Goal: Task Accomplishment & Management: Complete application form

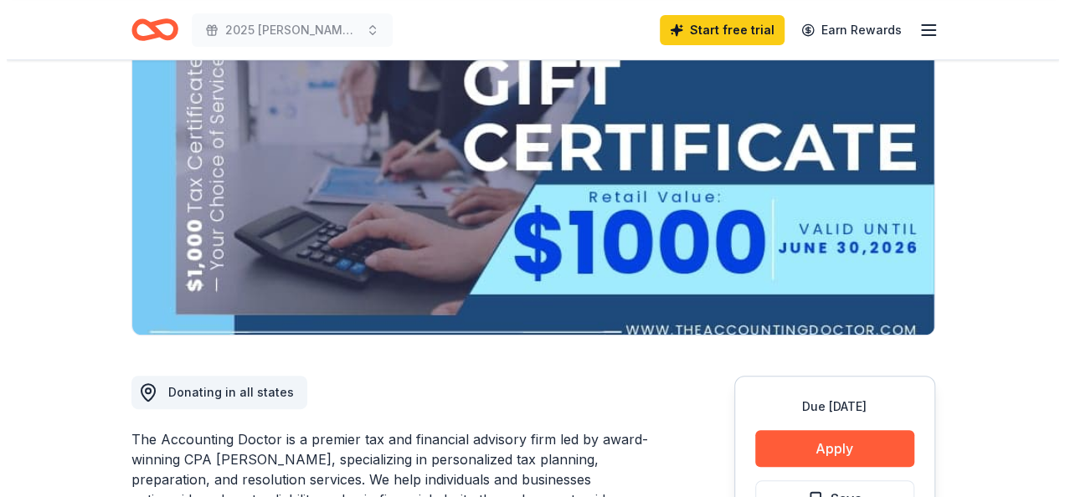
scroll to position [251, 0]
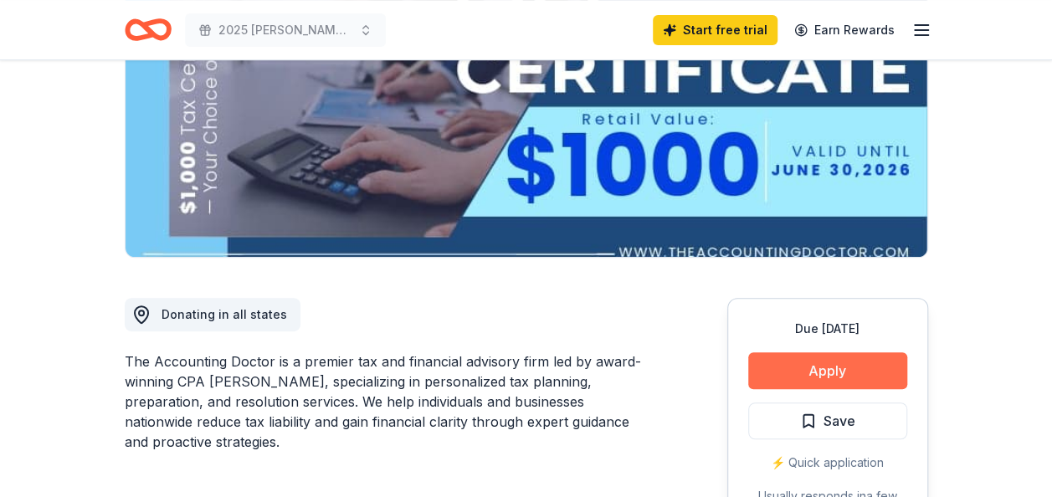
click at [864, 373] on button "Apply" at bounding box center [827, 370] width 159 height 37
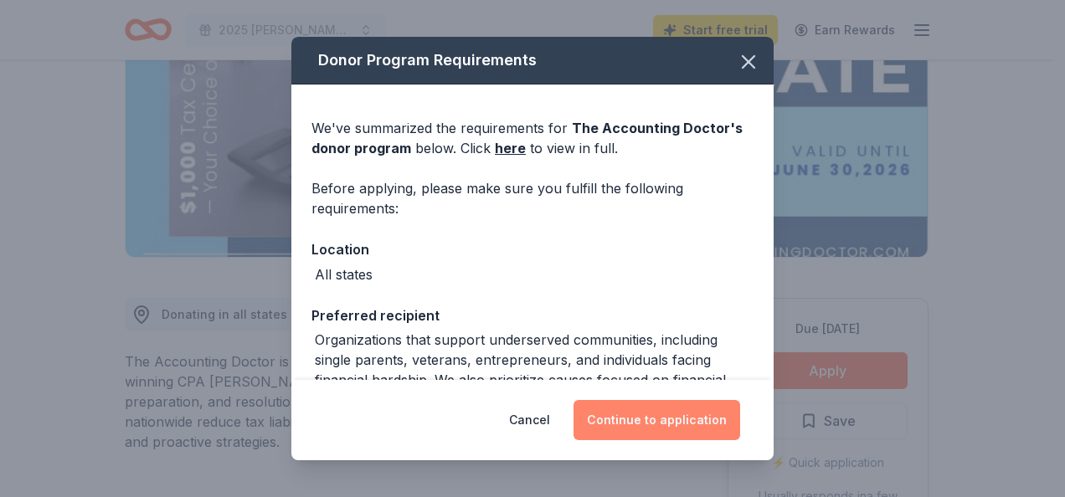
click at [652, 419] on button "Continue to application" at bounding box center [656, 420] width 167 height 40
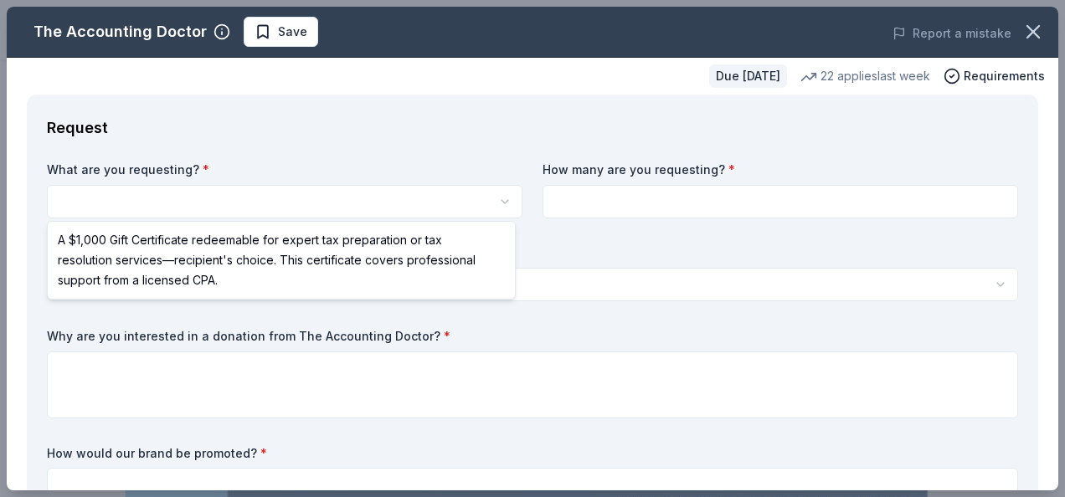
scroll to position [0, 0]
select select "A $1,000 Gift Certificate redeemable for expert tax preparation or tax resoluti…"
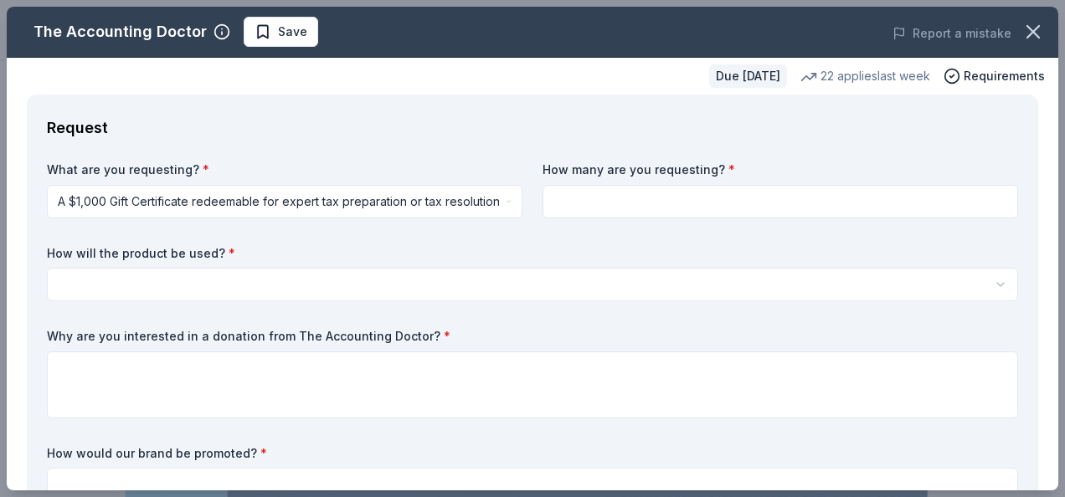
click at [791, 188] on input at bounding box center [779, 201] width 475 height 33
type input "1"
click at [311, 287] on html "2025 Composto Golf Classic Save Apply Due in 21 days Share The Accounting Docto…" at bounding box center [532, 248] width 1065 height 497
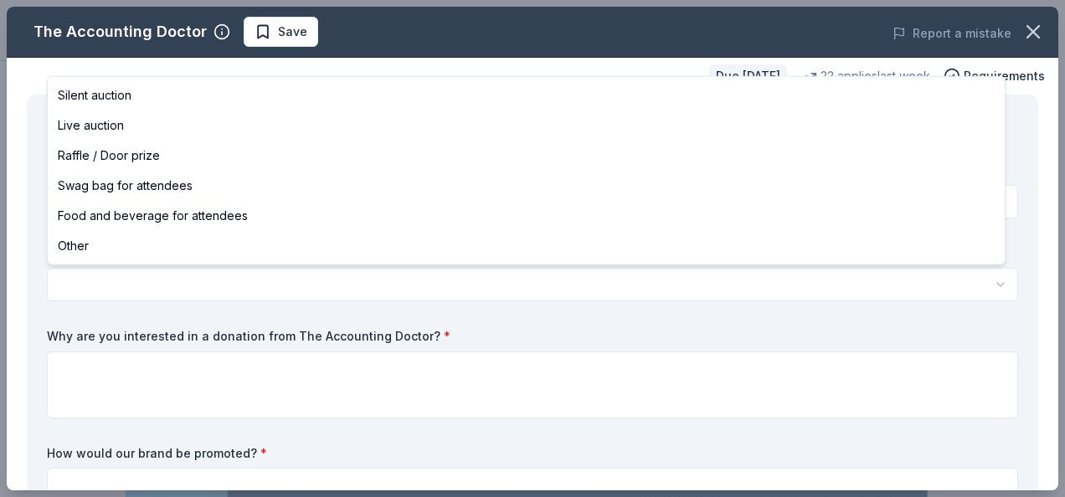
select select "raffleDoorPrize"
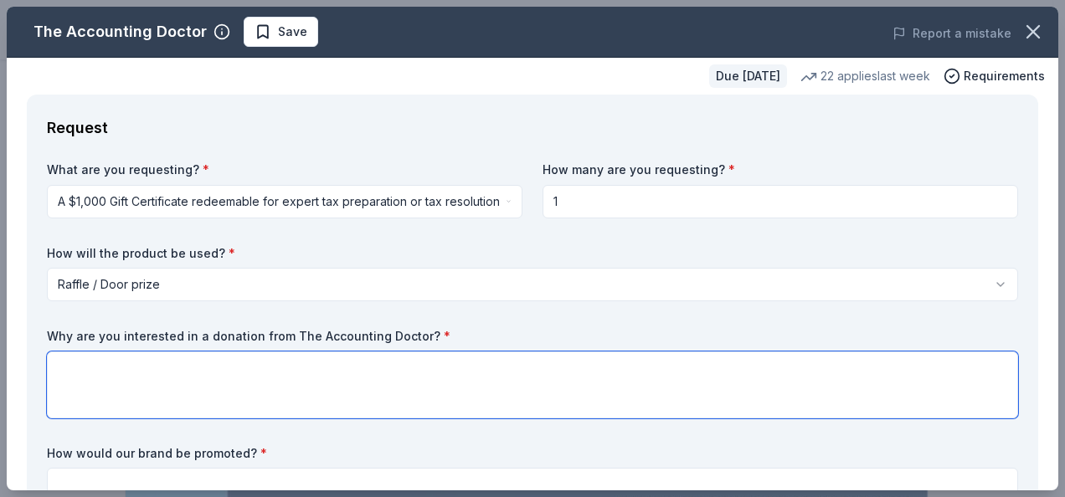
click at [215, 375] on textarea at bounding box center [532, 385] width 971 height 67
type textarea "O"
type textarea "I"
click at [470, 366] on textarea "Our donors for our event would absolutely be interested in financial support wi…" at bounding box center [532, 385] width 971 height 67
drag, startPoint x: 432, startPoint y: 370, endPoint x: 385, endPoint y: 367, distance: 47.0
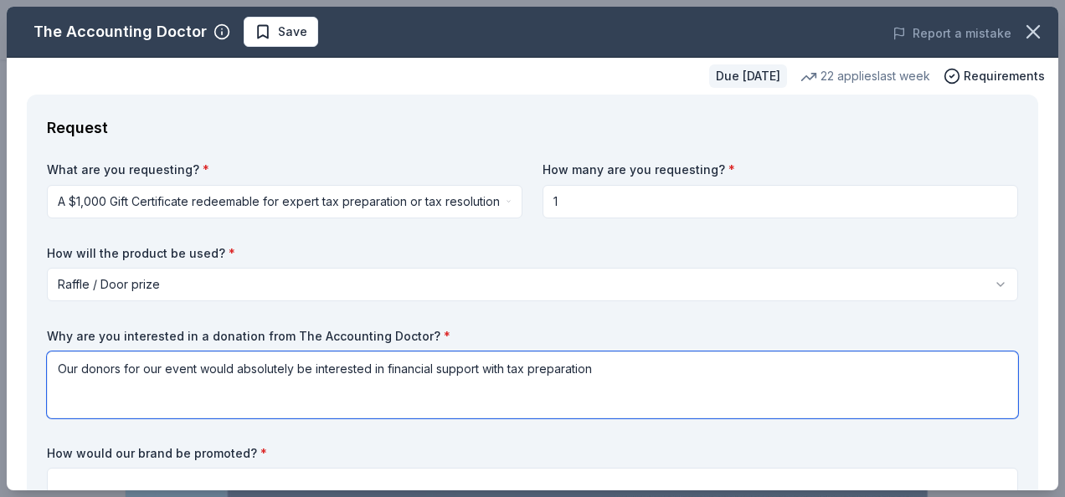
click at [385, 367] on textarea "Our donors for our event would absolutely be interested in financial support wi…" at bounding box center [532, 385] width 971 height 67
click at [567, 369] on textarea "Our donors for our event would absolutely be interested in support with tax pre…" at bounding box center [532, 385] width 971 height 67
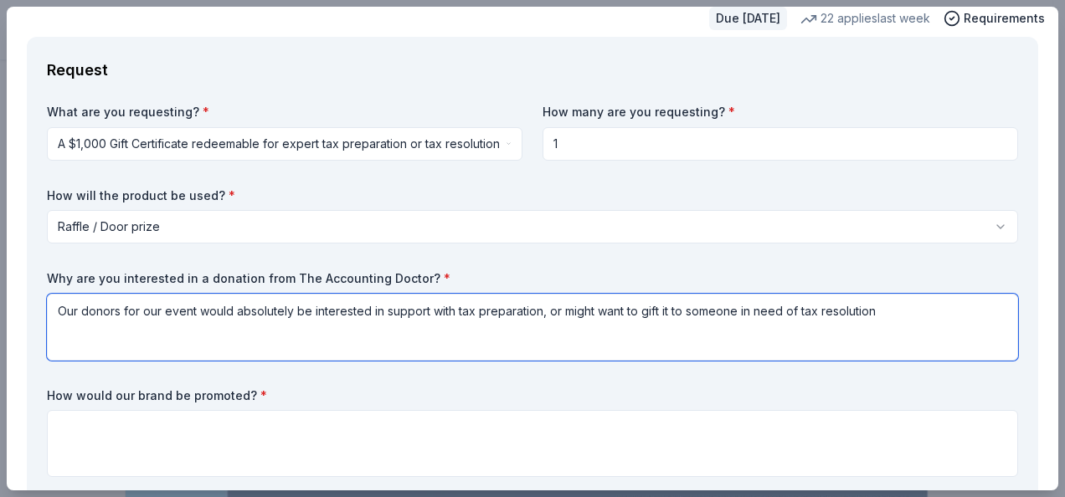
scroll to position [84, 0]
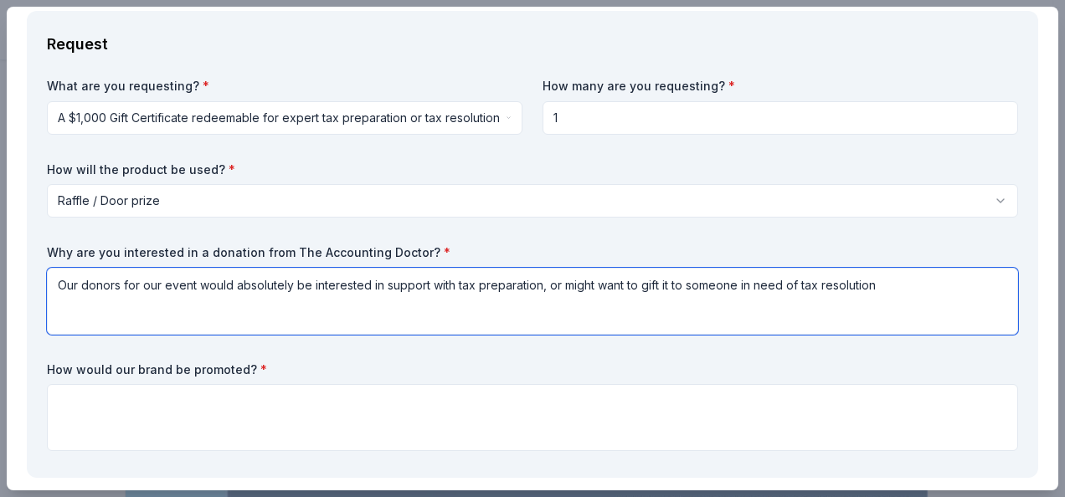
type textarea "Our donors for our event would absolutely be interested in support with tax pre…"
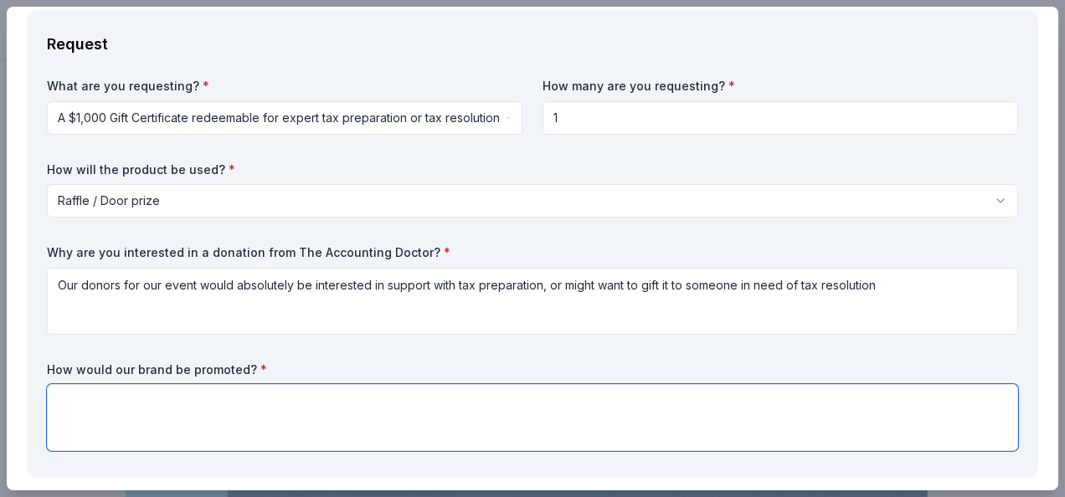
click at [469, 401] on textarea at bounding box center [532, 417] width 971 height 67
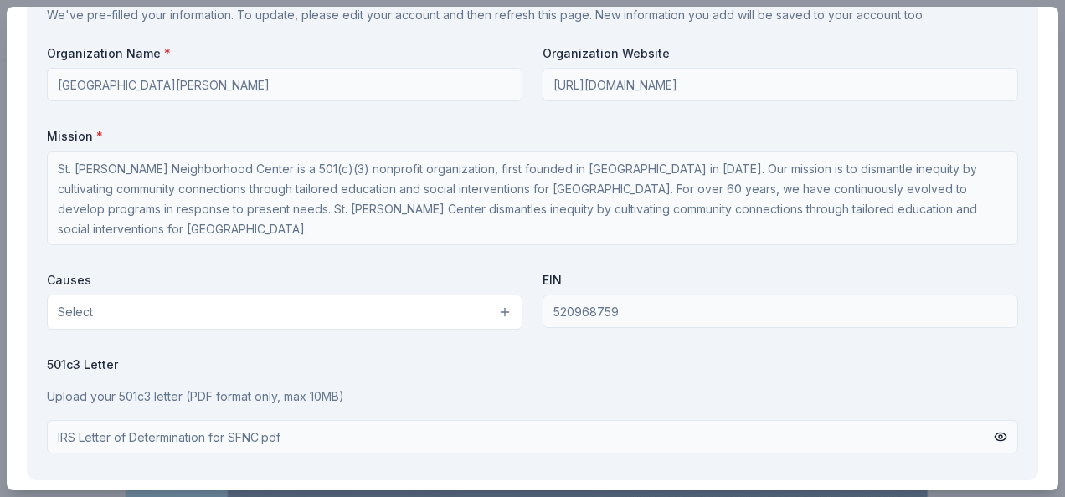
scroll to position [1507, 0]
type textarea "Social media (Facebook, Instagram, LinkedIn etc.)"
click at [393, 319] on button "Select" at bounding box center [284, 311] width 475 height 35
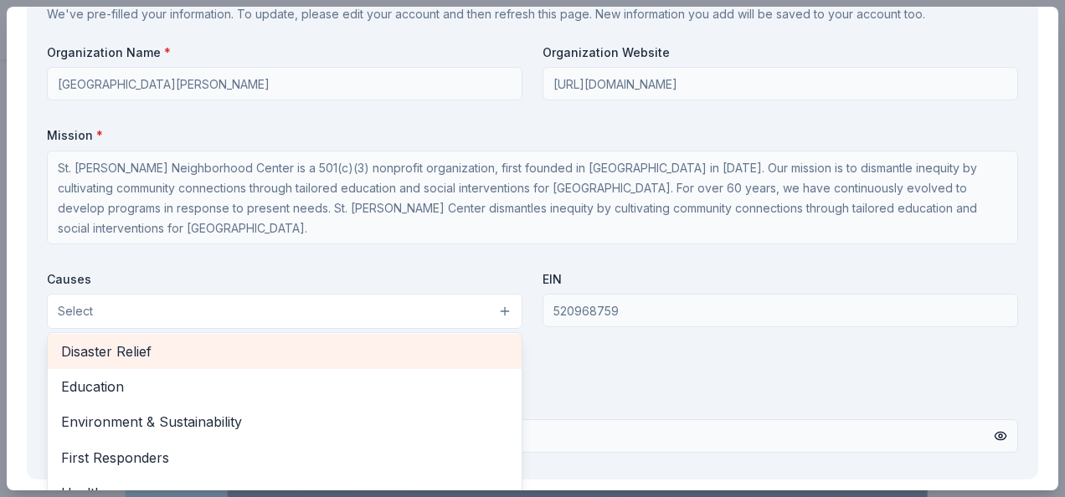
scroll to position [84, 0]
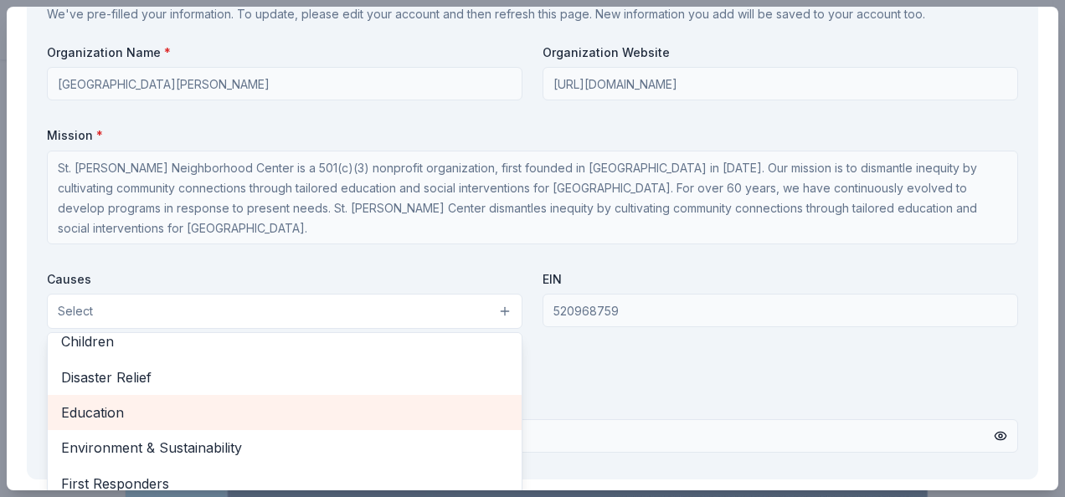
click at [189, 404] on span "Education" at bounding box center [284, 413] width 447 height 22
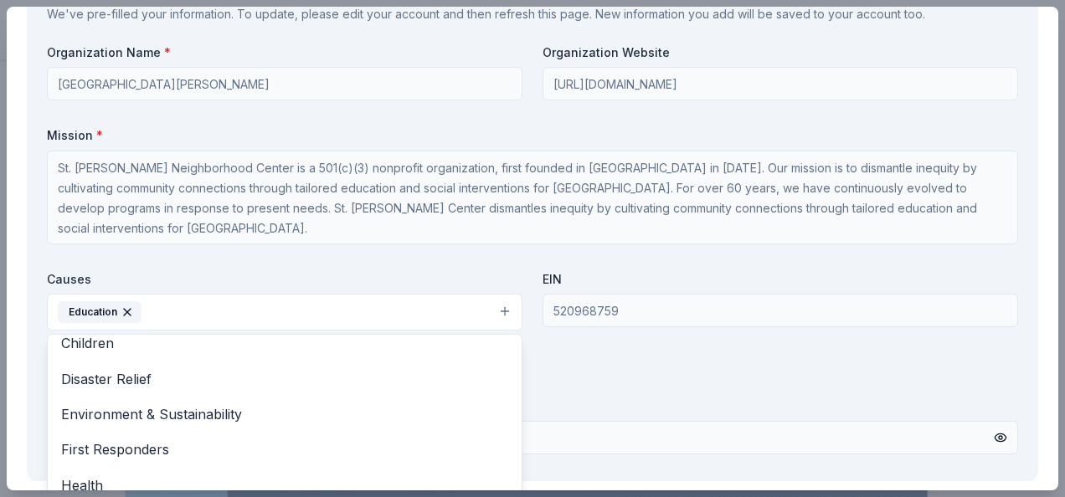
click at [657, 398] on div "Organization Name * St. Francis Neighborhood Center Organization Website http:/…" at bounding box center [532, 252] width 971 height 417
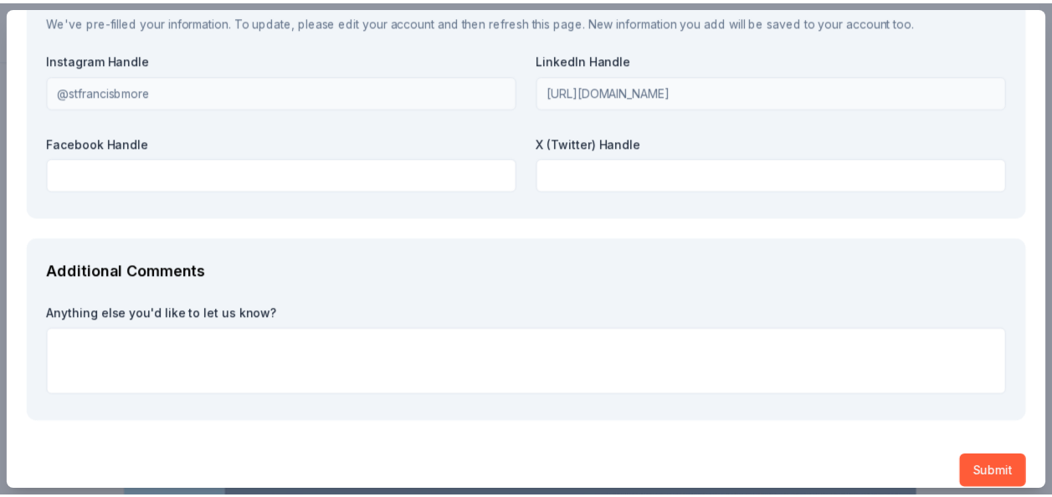
scroll to position [2059, 0]
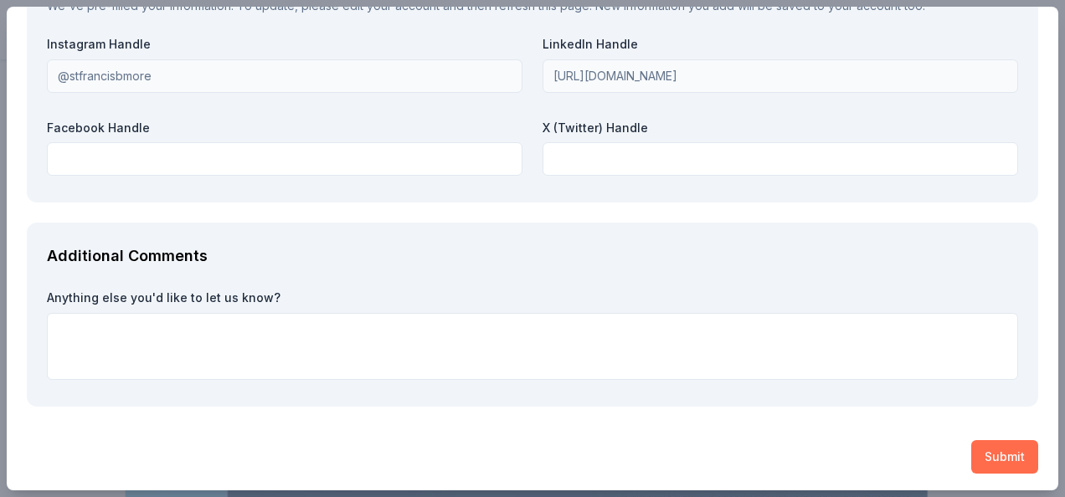
click at [991, 454] on button "Submit" at bounding box center [1004, 456] width 67 height 33
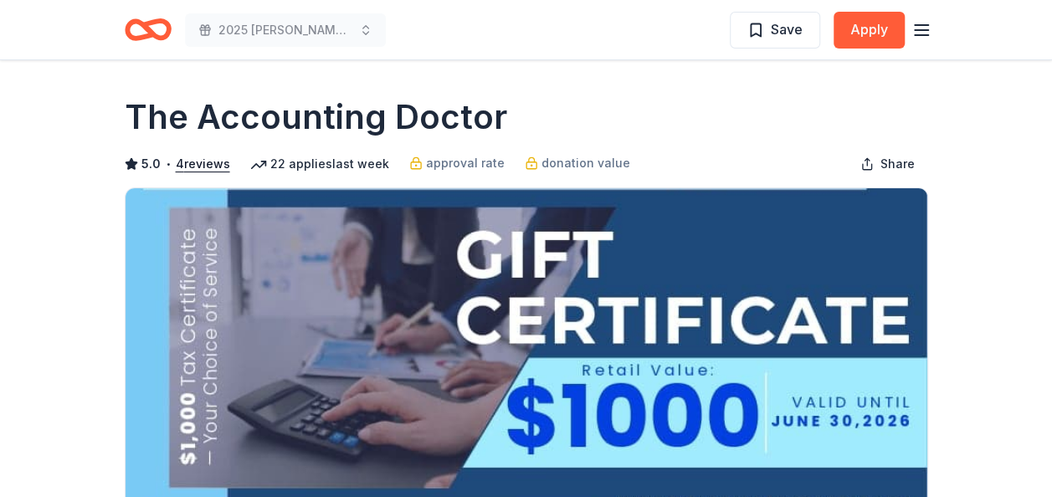
click at [922, 30] on line "button" at bounding box center [921, 30] width 13 height 0
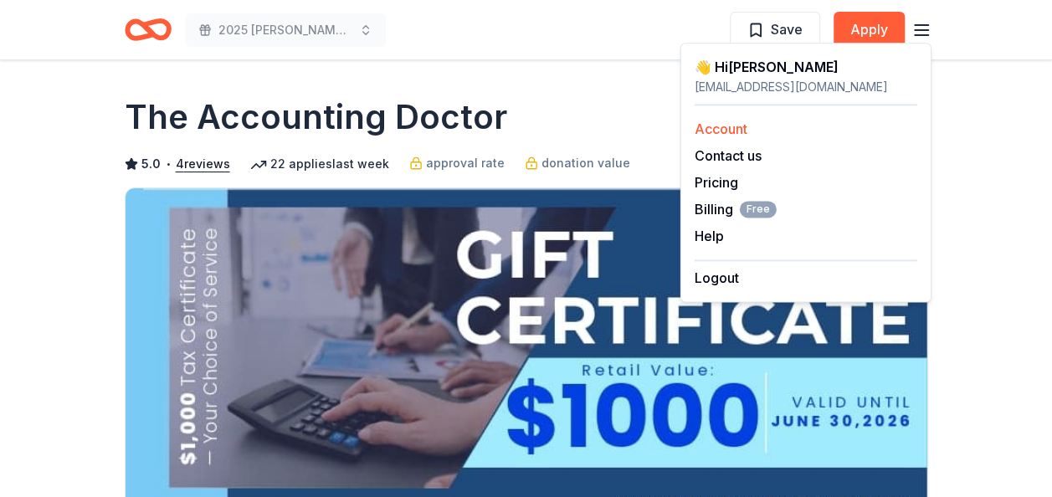
click at [746, 132] on link "Account" at bounding box center [721, 129] width 53 height 17
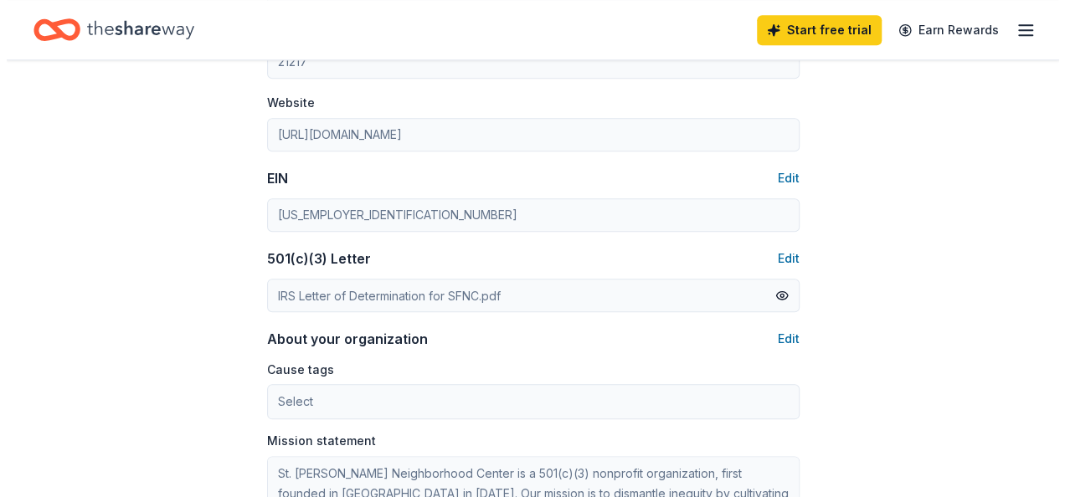
scroll to position [753, 0]
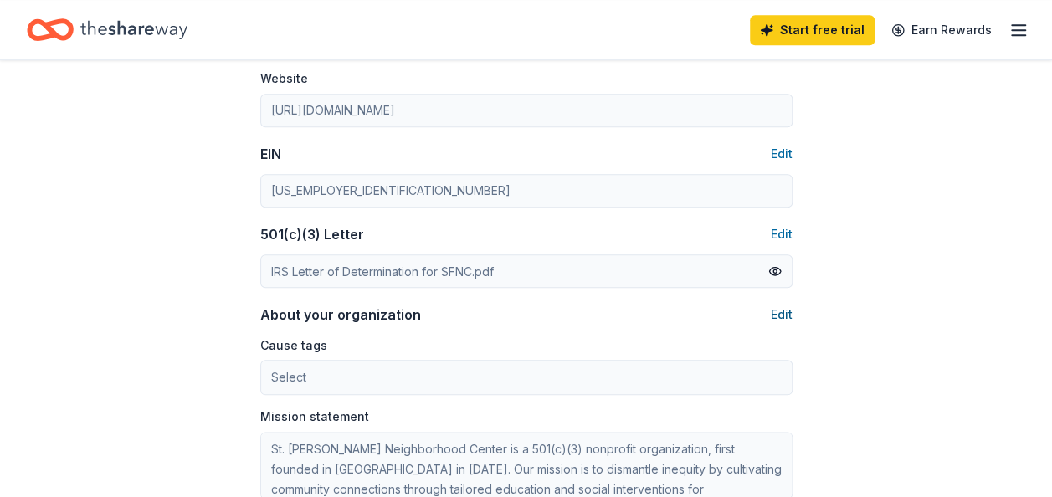
click at [782, 313] on button "Edit" at bounding box center [782, 315] width 22 height 20
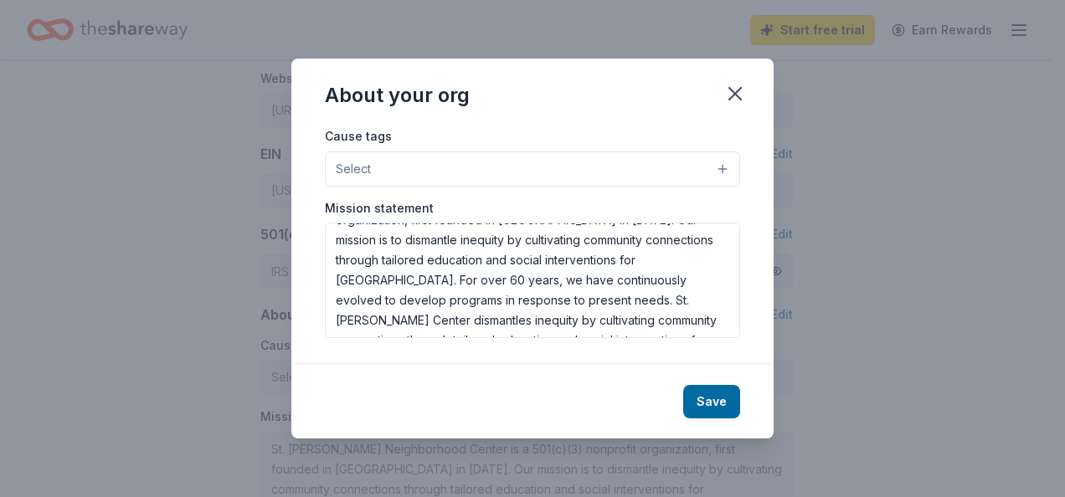
scroll to position [60, 0]
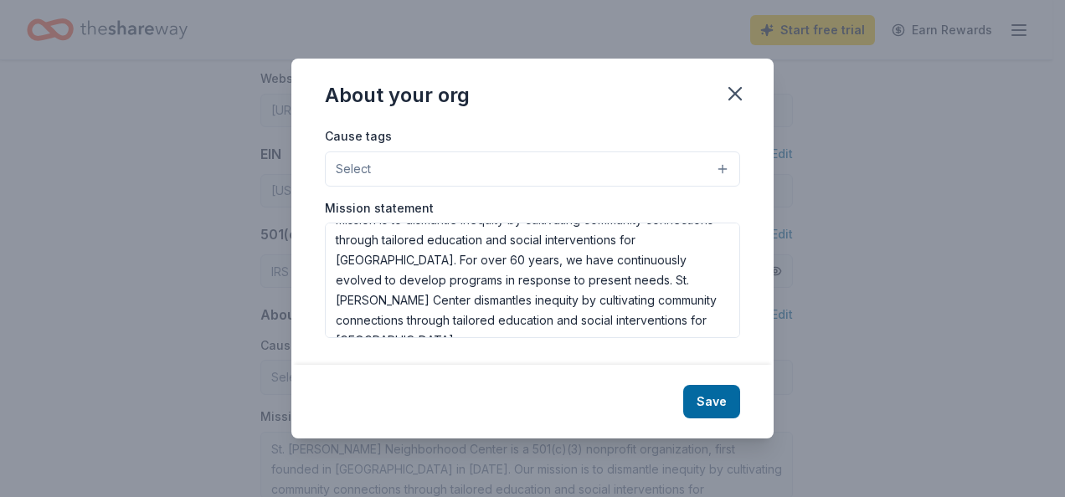
click at [694, 164] on button "Select" at bounding box center [532, 168] width 415 height 35
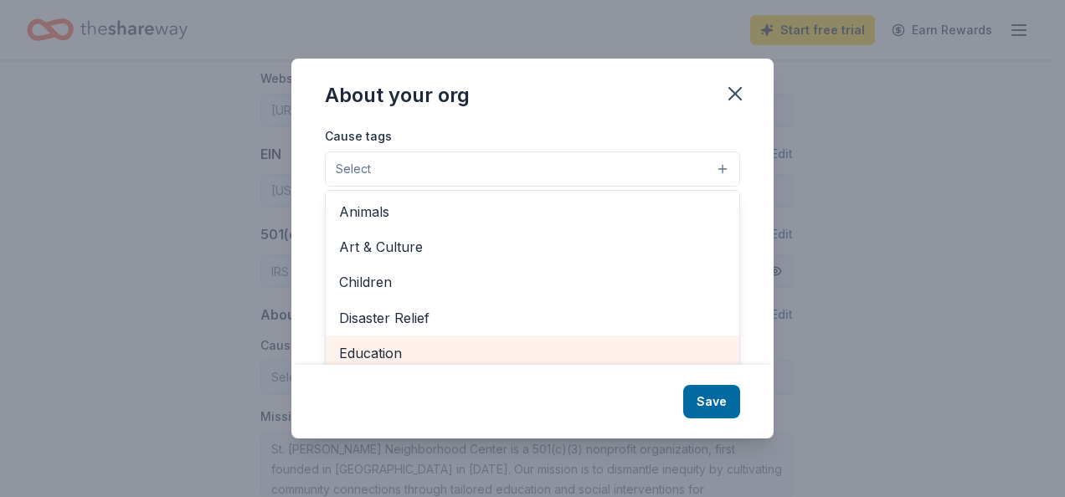
scroll to position [7, 0]
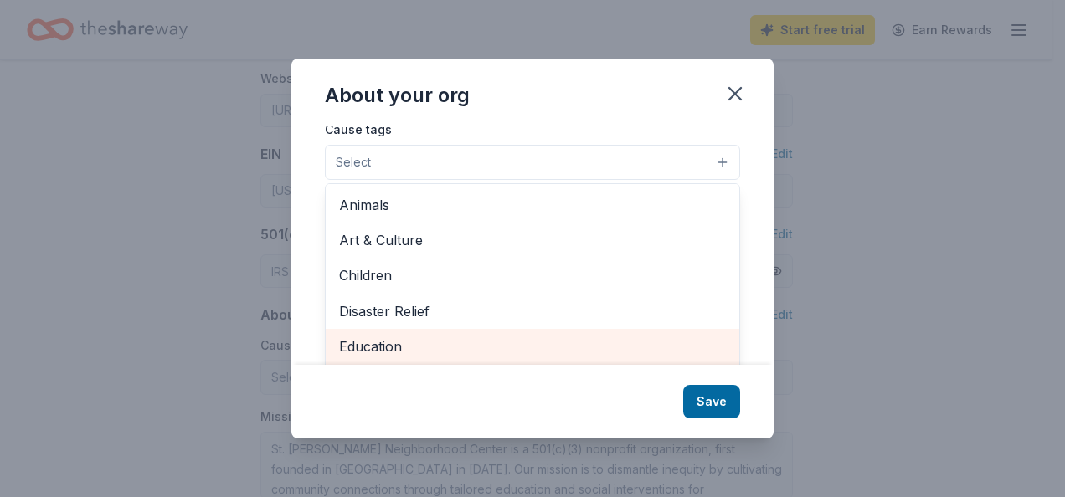
click at [427, 349] on span "Education" at bounding box center [532, 347] width 387 height 22
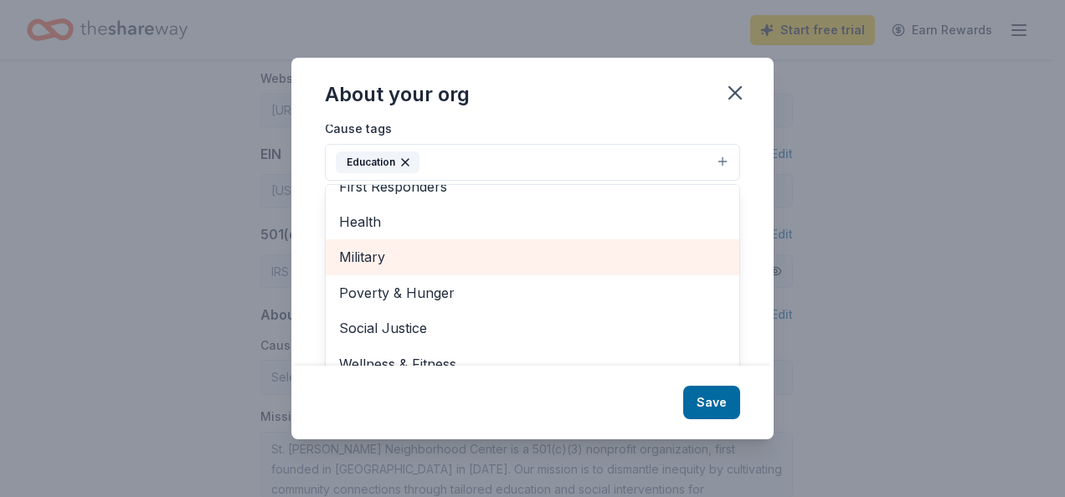
scroll to position [25, 0]
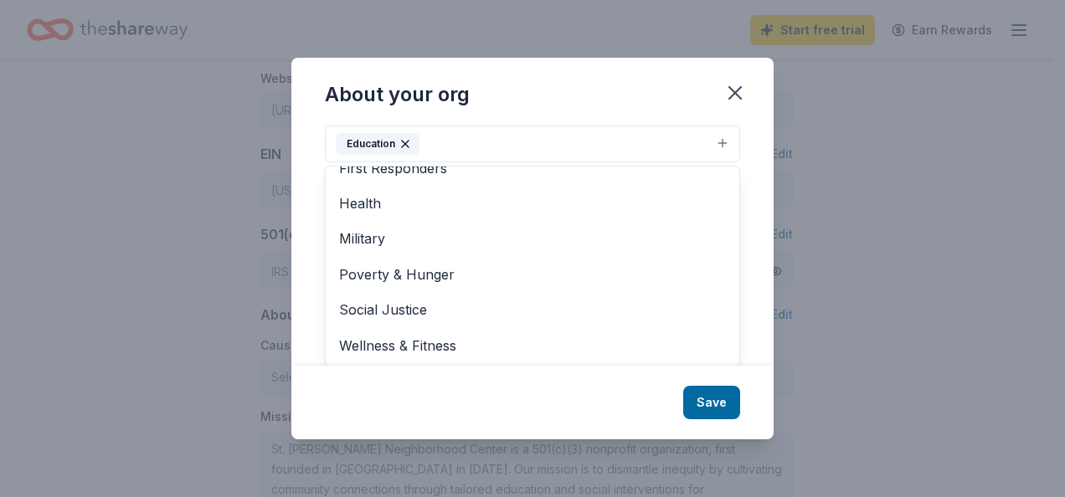
click at [712, 397] on div "About your org Cause tags Education Animals Art & Culture Children Disaster Rel…" at bounding box center [532, 249] width 482 height 382
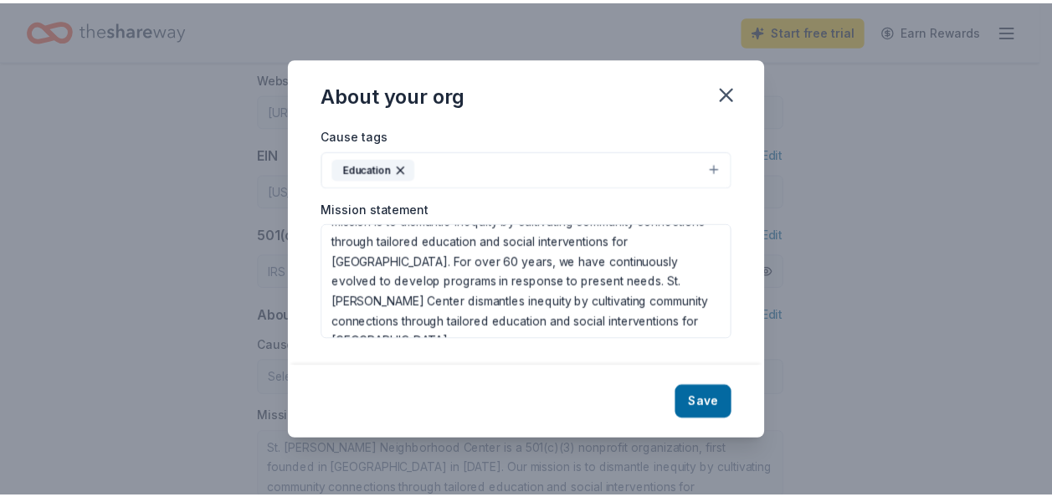
scroll to position [0, 0]
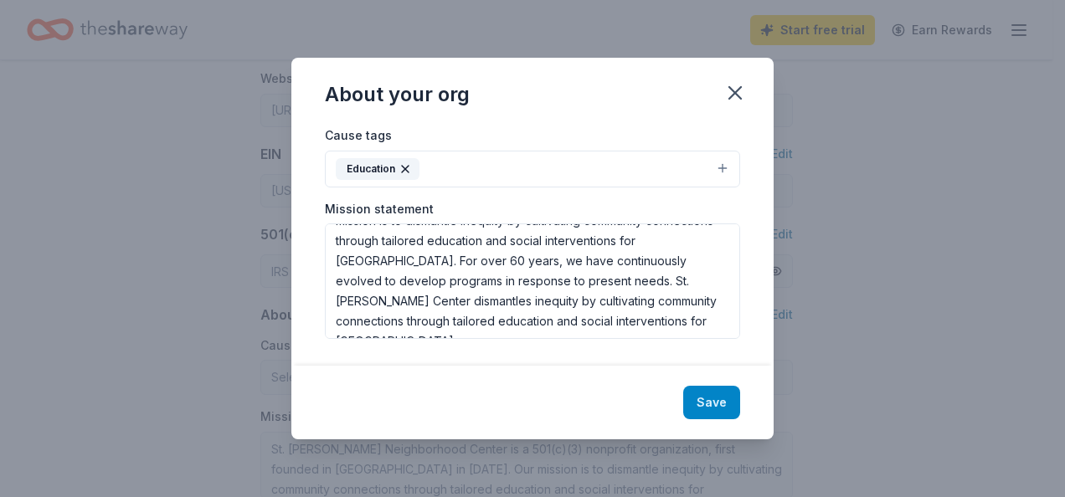
click at [720, 394] on button "Save" at bounding box center [711, 402] width 57 height 33
click at [735, 89] on icon "button" at bounding box center [734, 92] width 23 height 23
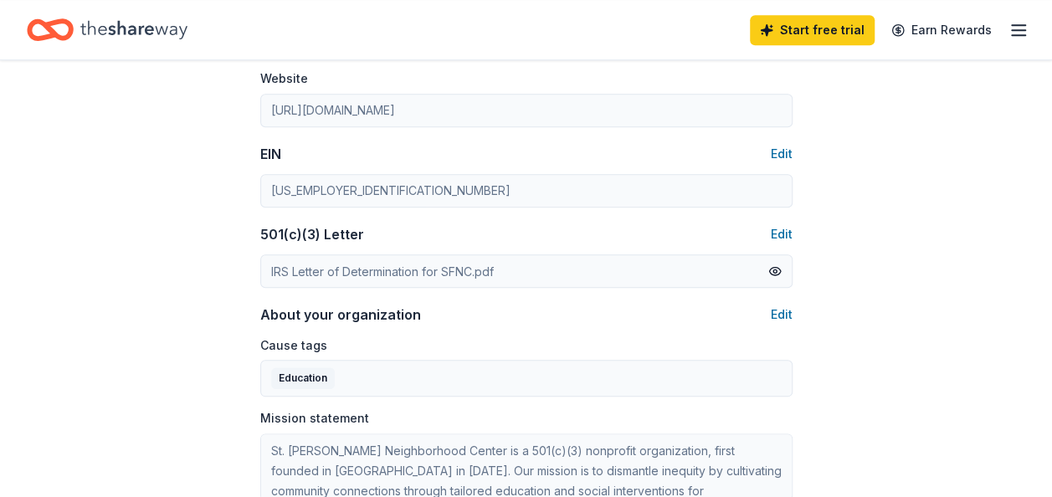
click at [1014, 28] on icon "button" at bounding box center [1019, 30] width 20 height 20
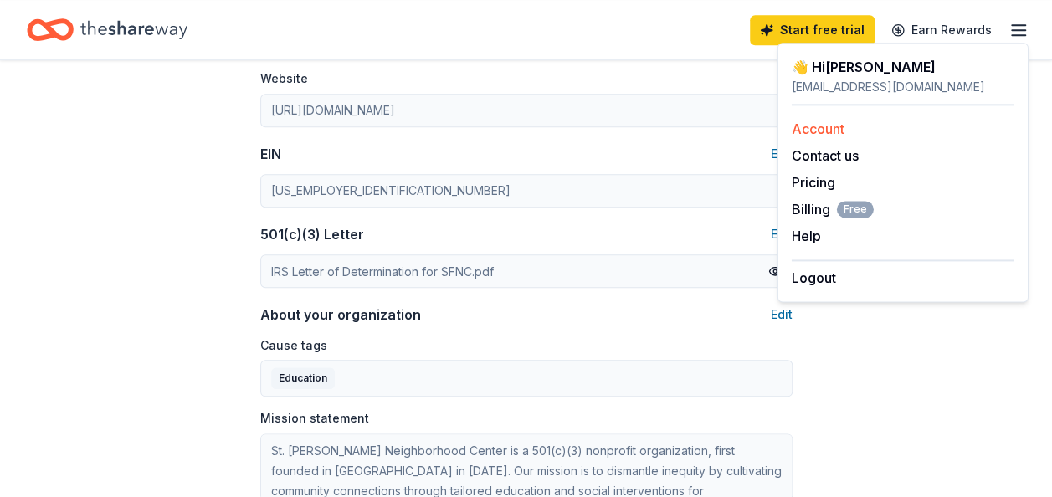
click at [816, 131] on link "Account" at bounding box center [818, 129] width 53 height 17
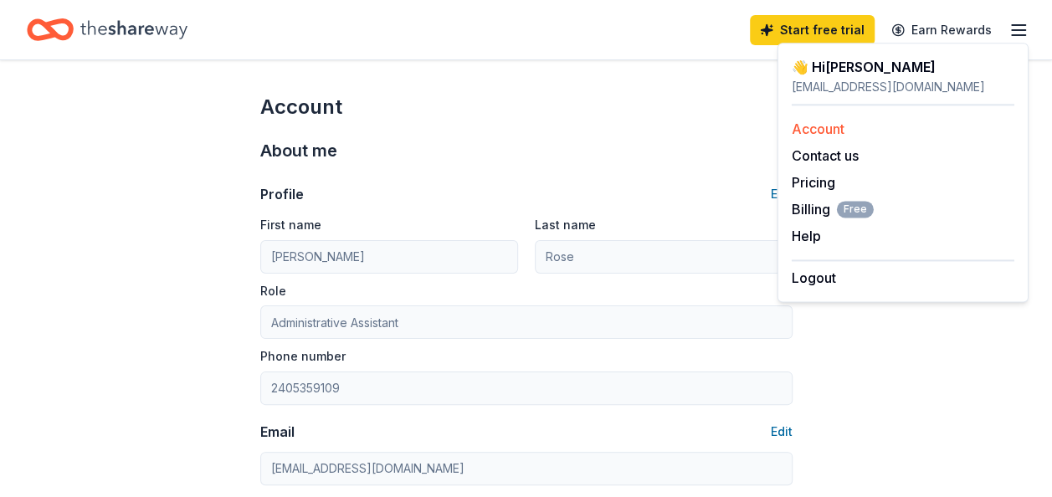
click at [816, 129] on link "Account" at bounding box center [818, 129] width 53 height 17
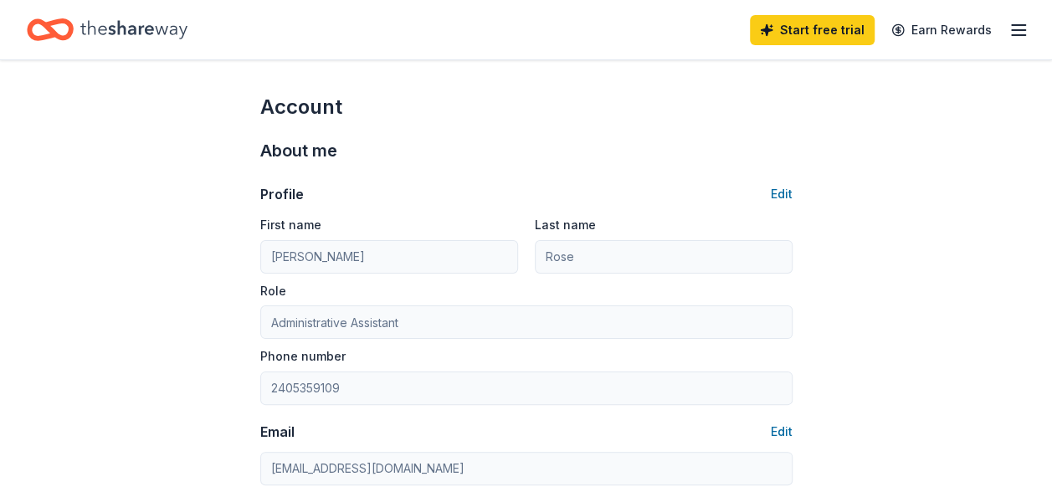
click at [141, 27] on icon "Home" at bounding box center [133, 30] width 107 height 34
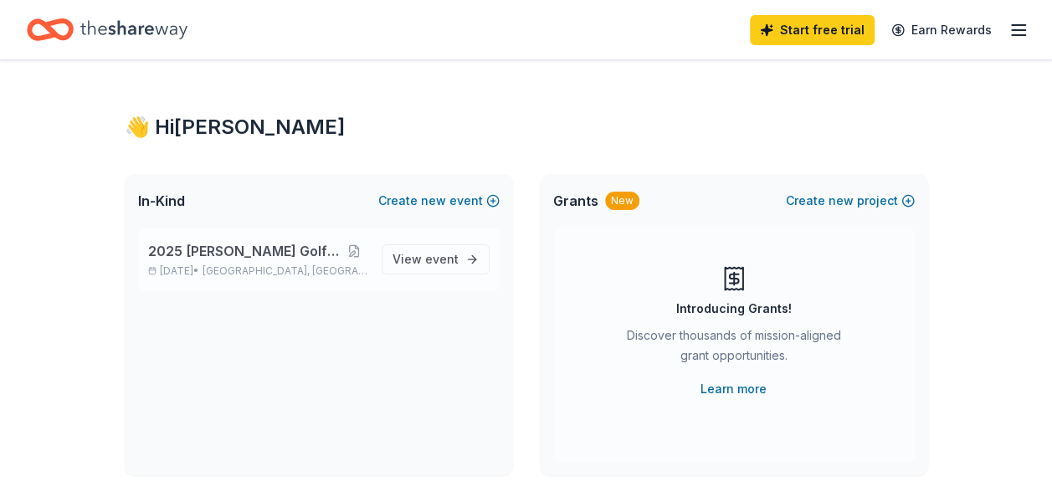
click at [270, 249] on span "2025 [PERSON_NAME] Golf Classic" at bounding box center [244, 251] width 193 height 20
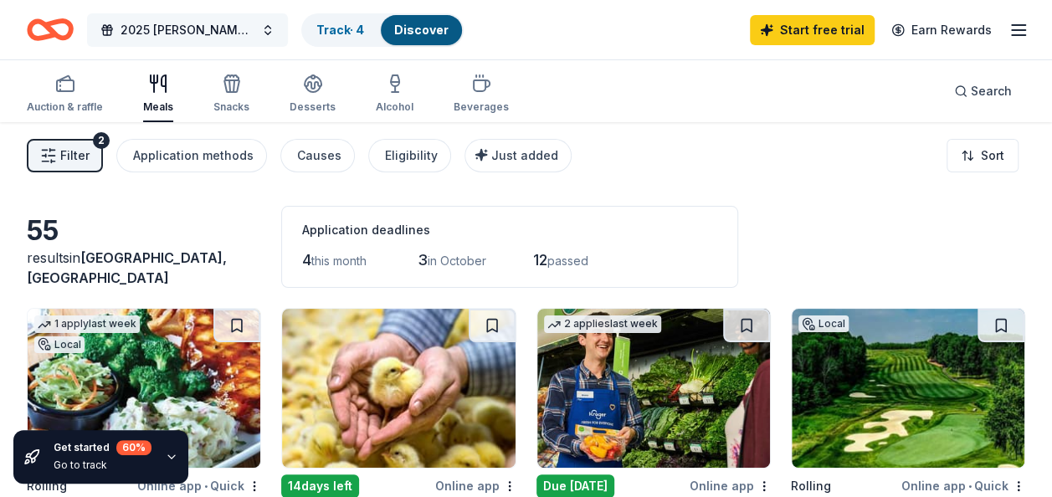
click at [149, 33] on span "2025 [PERSON_NAME] Golf Classic" at bounding box center [188, 30] width 134 height 20
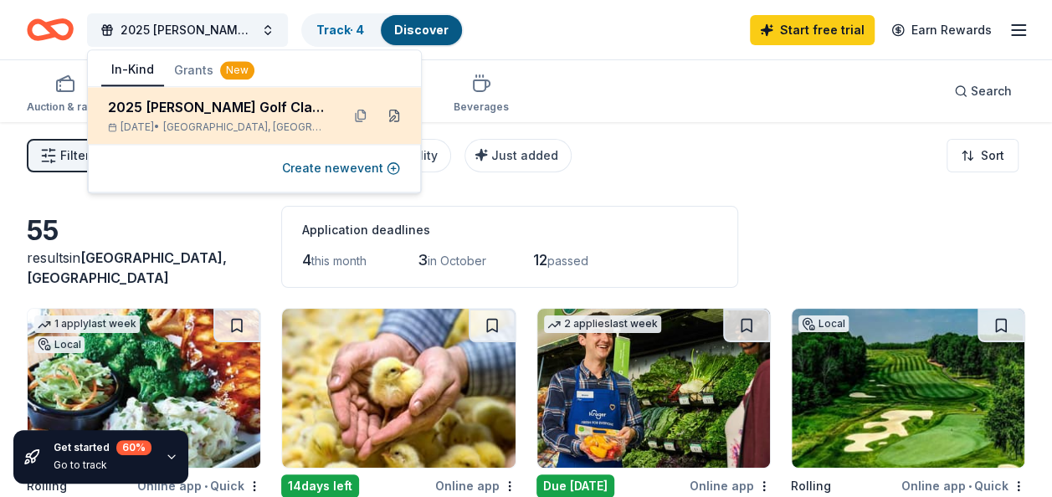
click at [393, 116] on button at bounding box center [394, 115] width 27 height 27
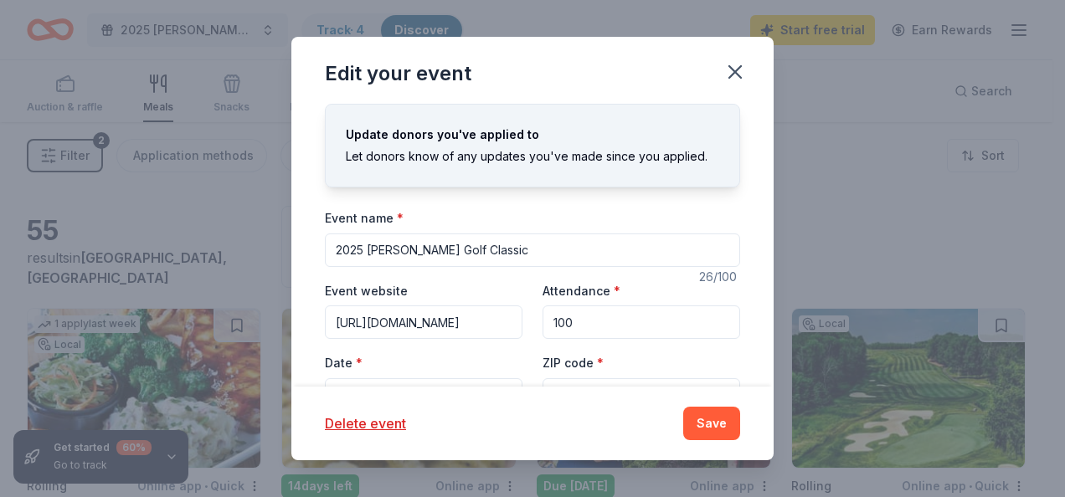
click at [619, 321] on input "100" at bounding box center [641, 322] width 198 height 33
type input "1"
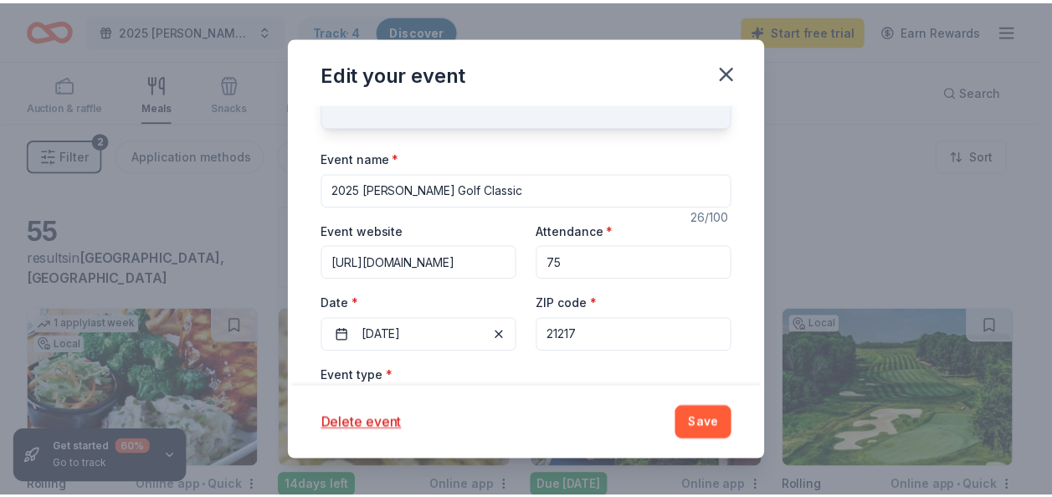
scroll to position [84, 0]
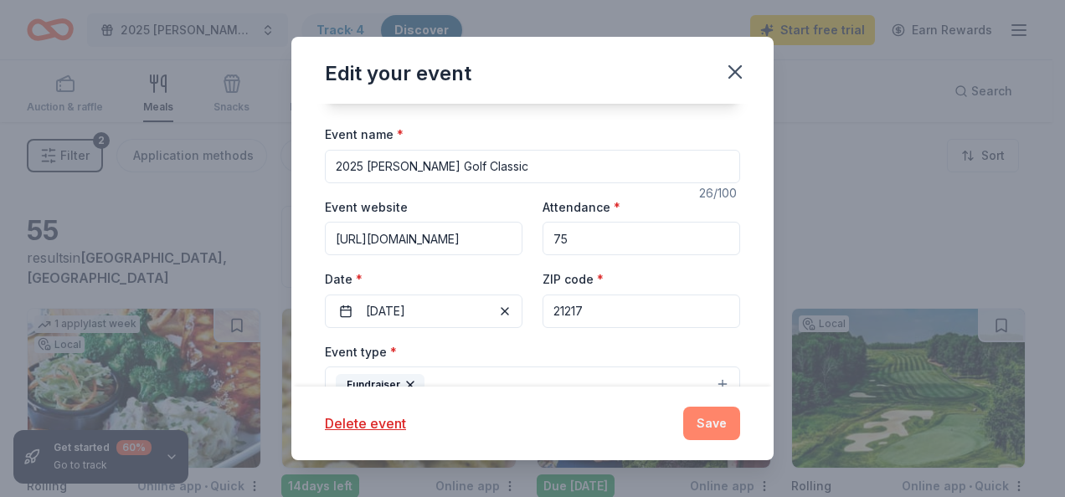
type input "75"
click at [715, 419] on button "Save" at bounding box center [711, 423] width 57 height 33
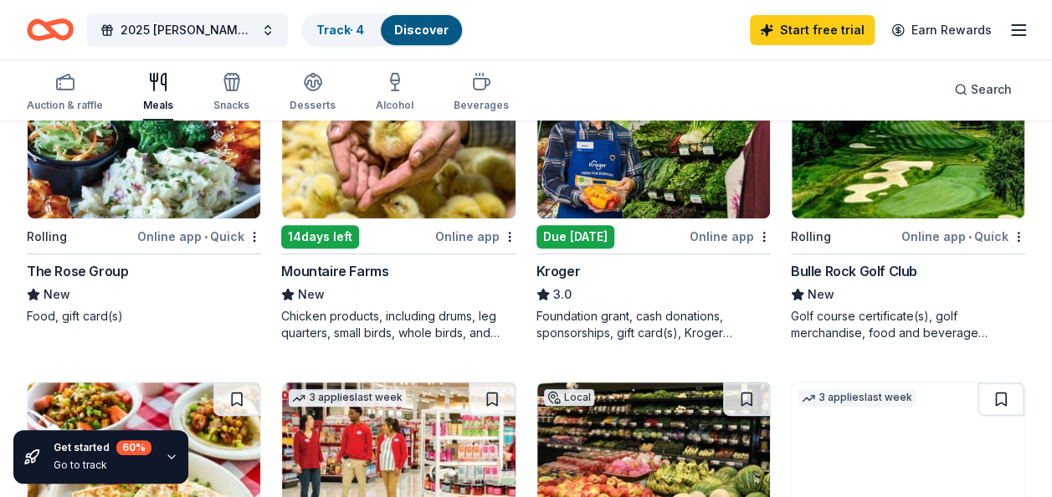
scroll to position [251, 0]
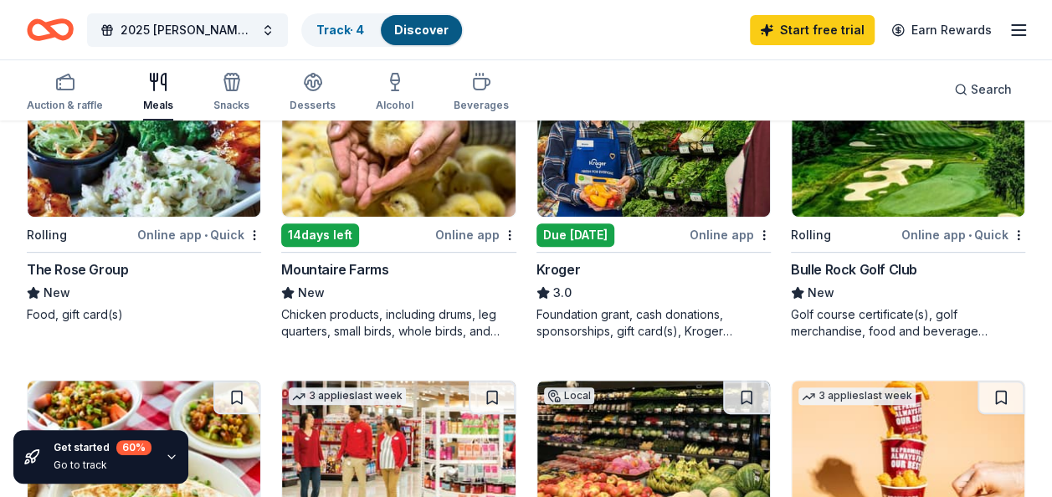
click at [658, 179] on img at bounding box center [653, 137] width 233 height 159
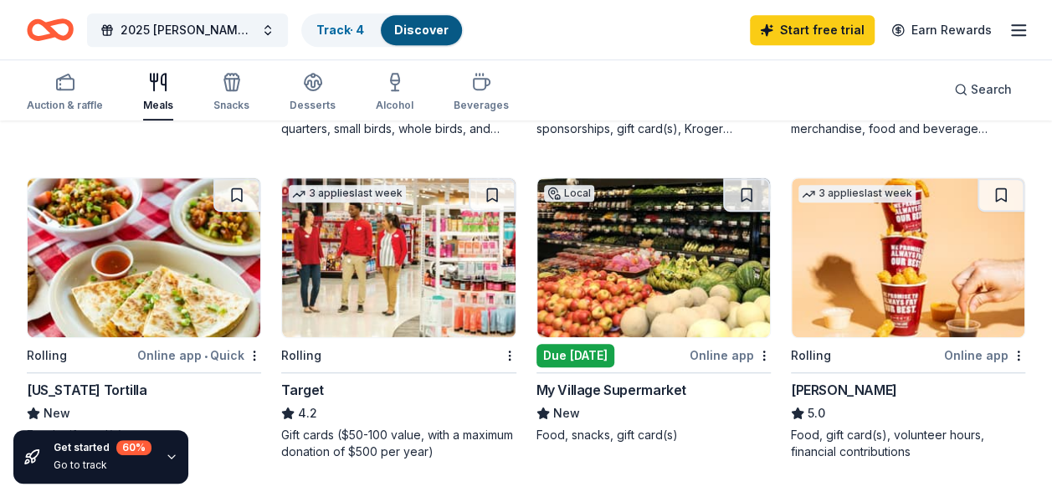
scroll to position [502, 0]
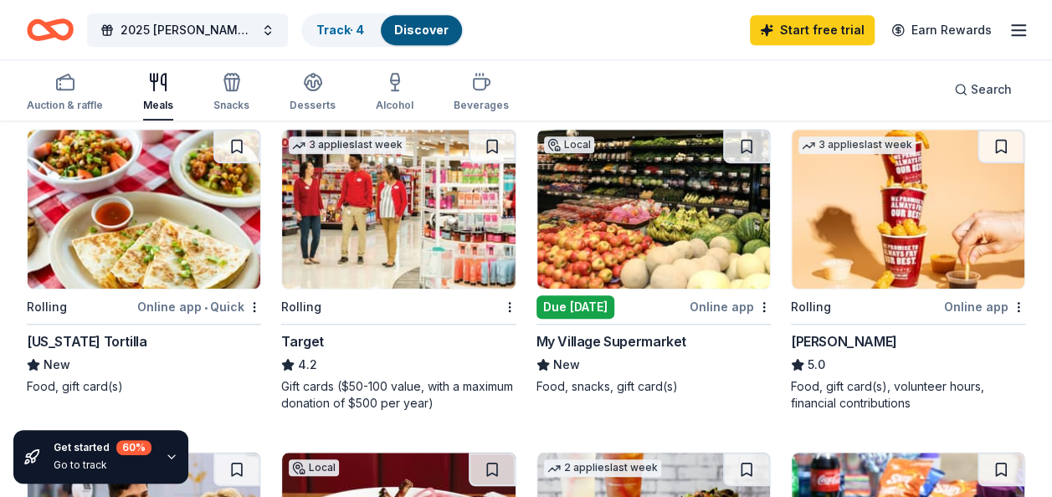
click at [377, 234] on img at bounding box center [398, 209] width 233 height 159
click at [187, 26] on span "2025 [PERSON_NAME] Golf Classic" at bounding box center [188, 30] width 134 height 20
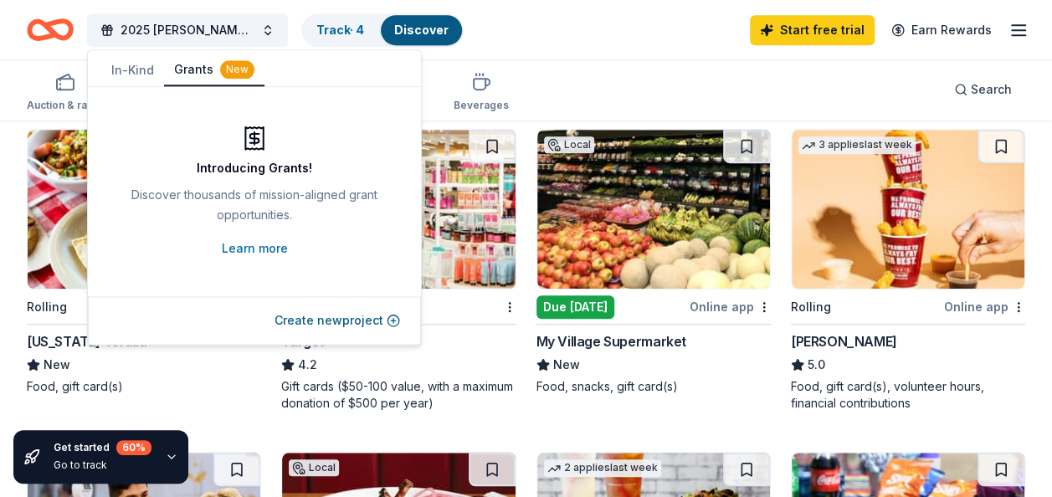
click at [196, 70] on button "Grants New" at bounding box center [214, 70] width 100 height 32
click at [249, 245] on link "Learn more" at bounding box center [255, 249] width 66 height 20
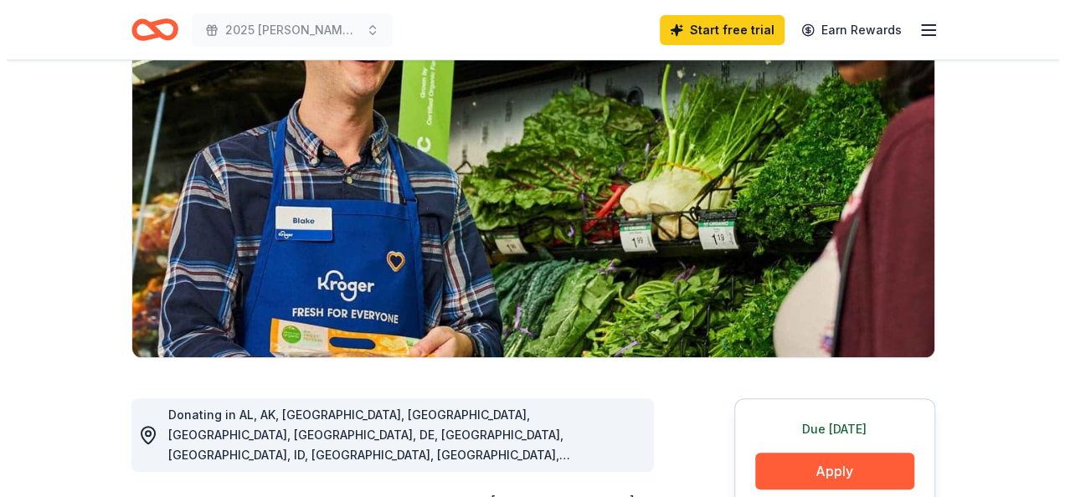
scroll to position [251, 0]
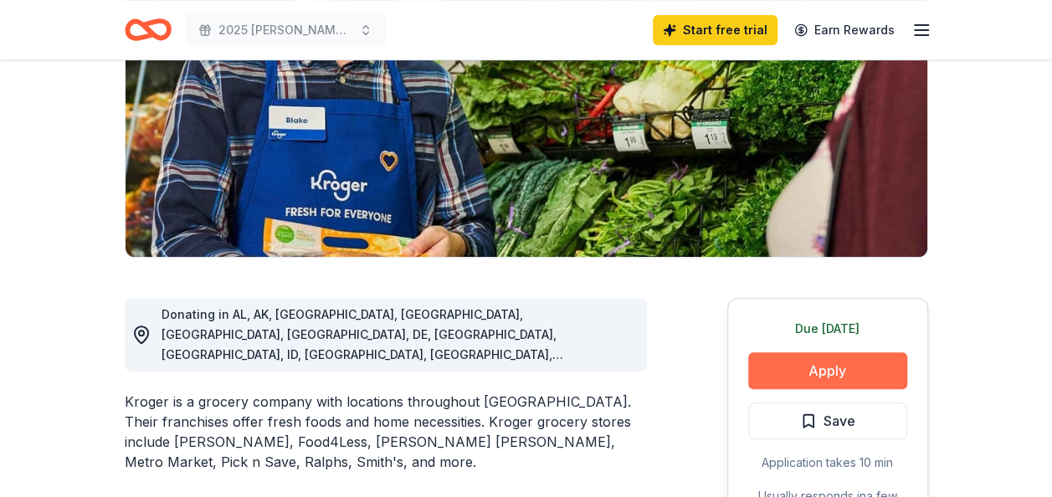
click at [801, 364] on button "Apply" at bounding box center [827, 370] width 159 height 37
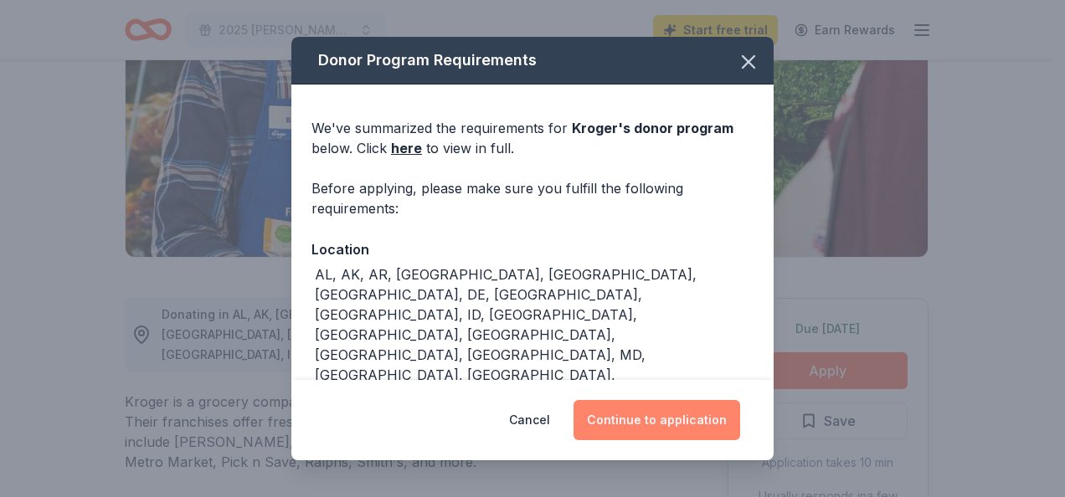
click at [635, 421] on button "Continue to application" at bounding box center [656, 420] width 167 height 40
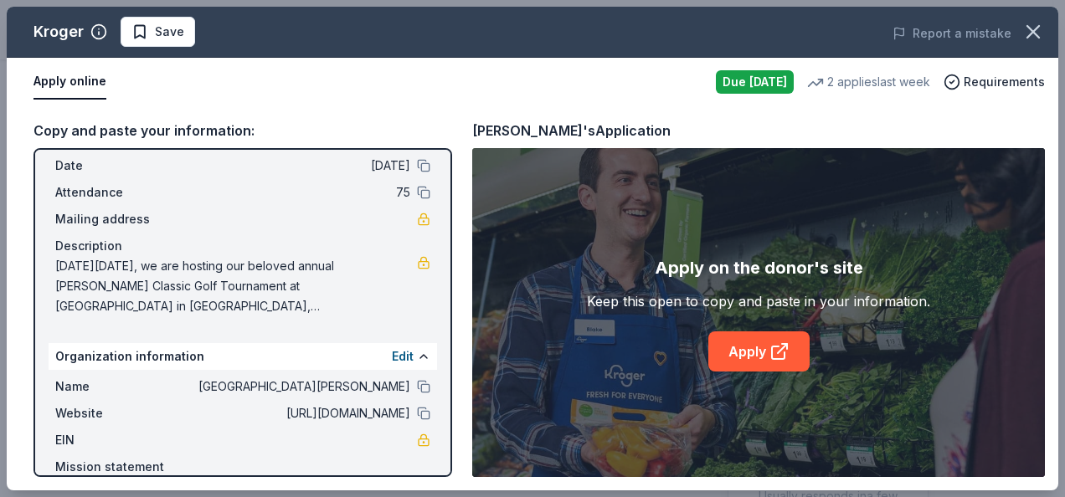
scroll to position [150, 0]
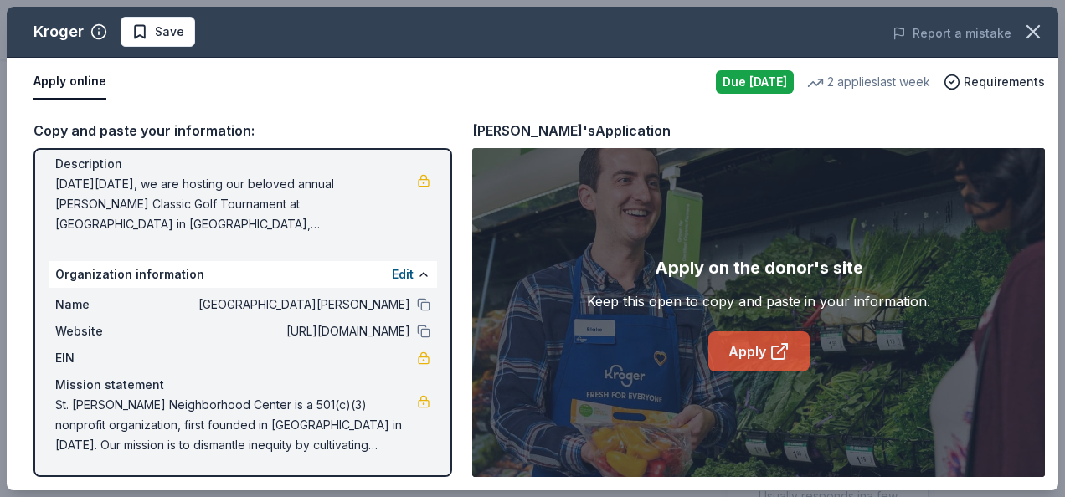
click at [756, 347] on link "Apply" at bounding box center [758, 351] width 101 height 40
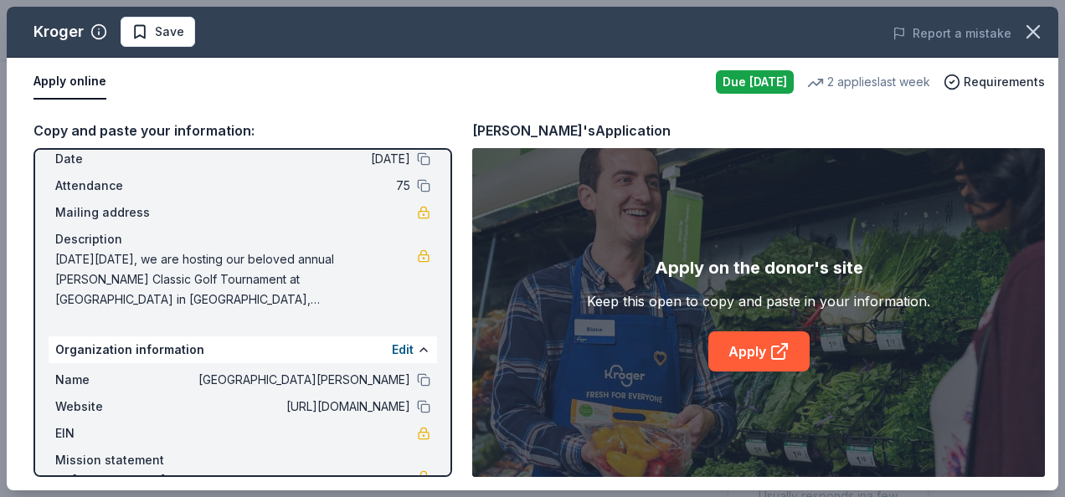
scroll to position [0, 0]
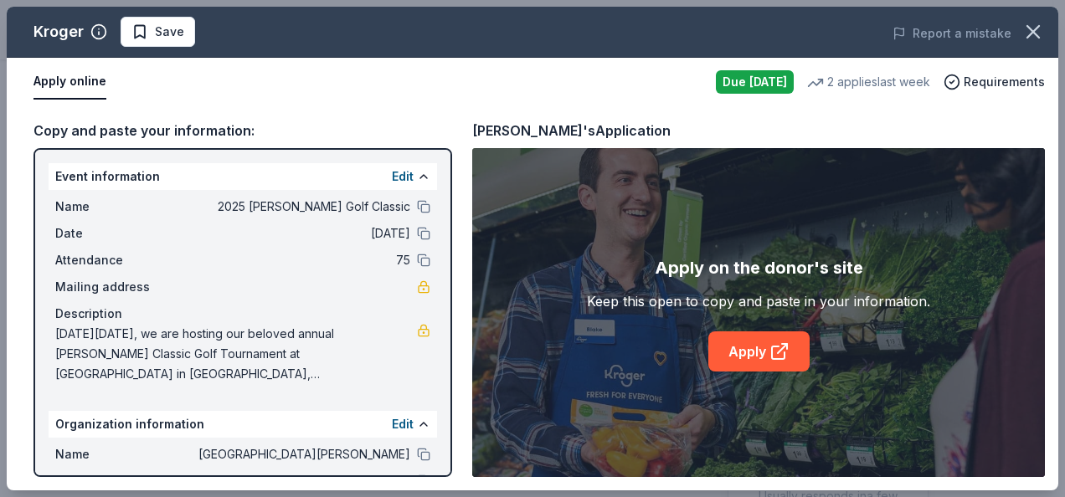
click at [65, 77] on button "Apply online" at bounding box center [69, 81] width 73 height 35
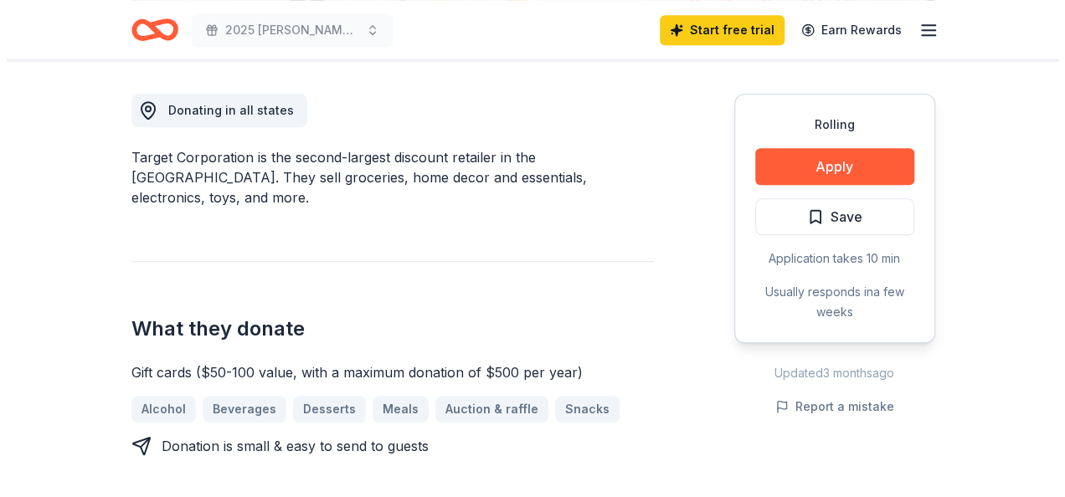
scroll to position [502, 0]
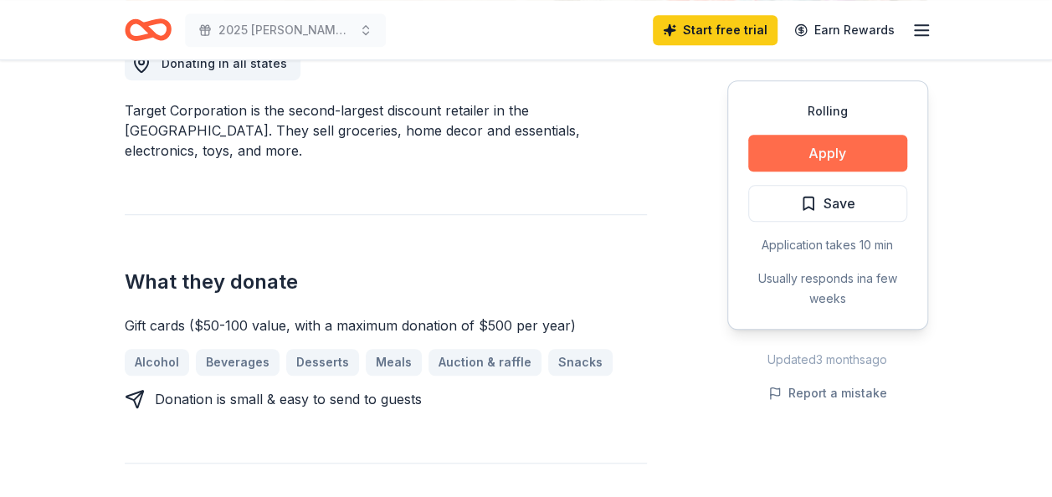
click at [812, 156] on button "Apply" at bounding box center [827, 153] width 159 height 37
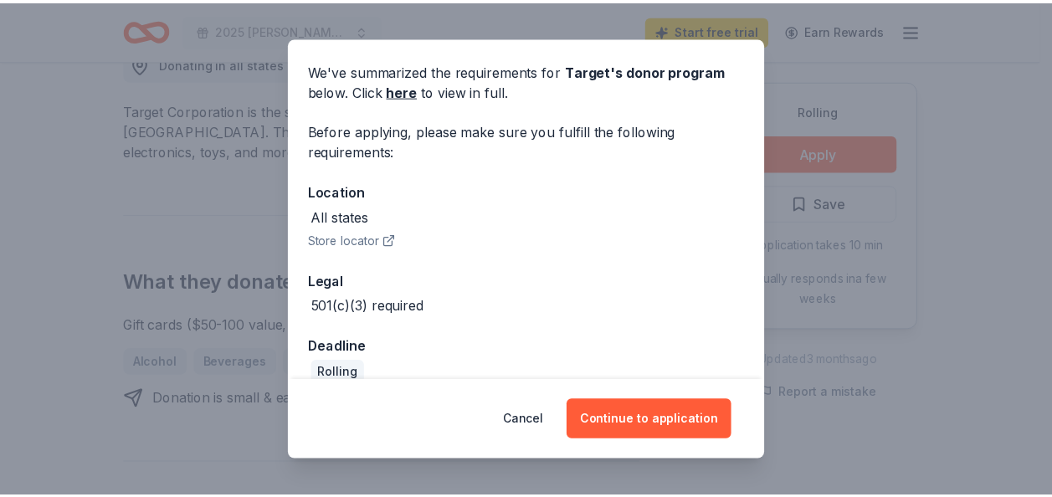
scroll to position [82, 0]
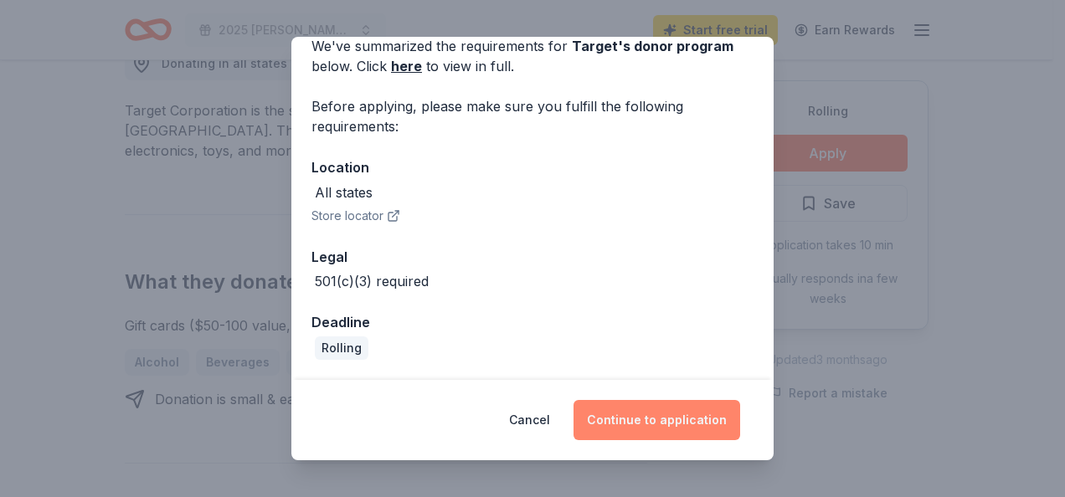
click at [668, 413] on button "Continue to application" at bounding box center [656, 420] width 167 height 40
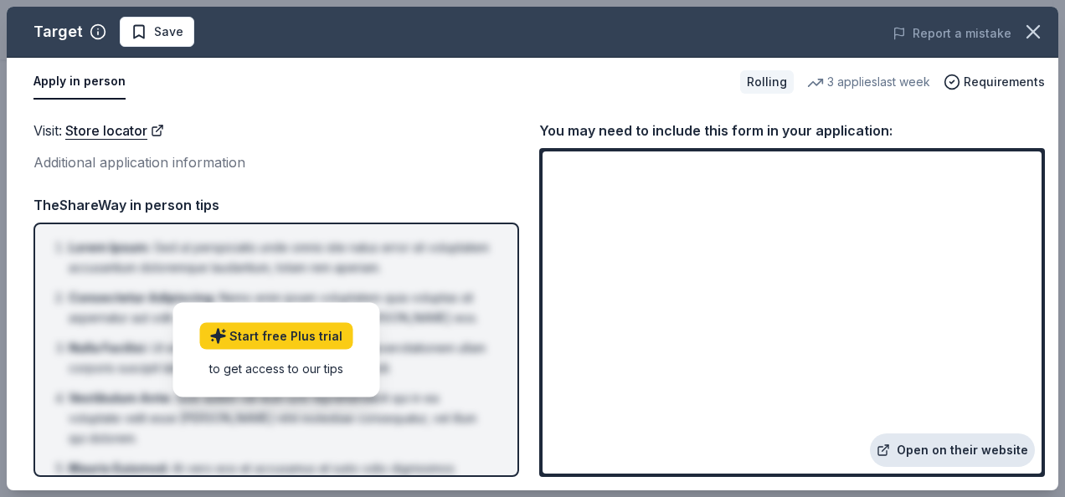
click at [951, 450] on link "Open on their website" at bounding box center [952, 450] width 165 height 33
click at [1037, 31] on icon "button" at bounding box center [1032, 31] width 23 height 23
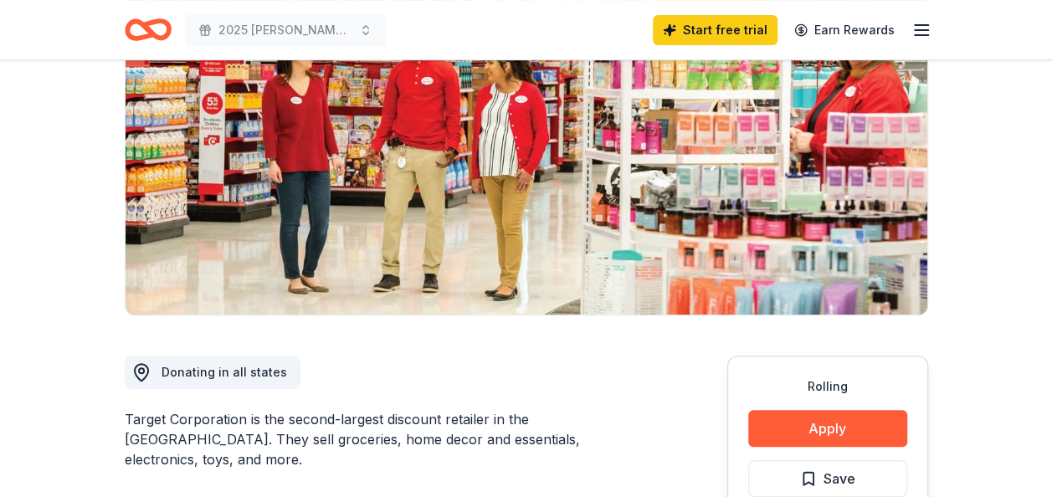
scroll to position [167, 0]
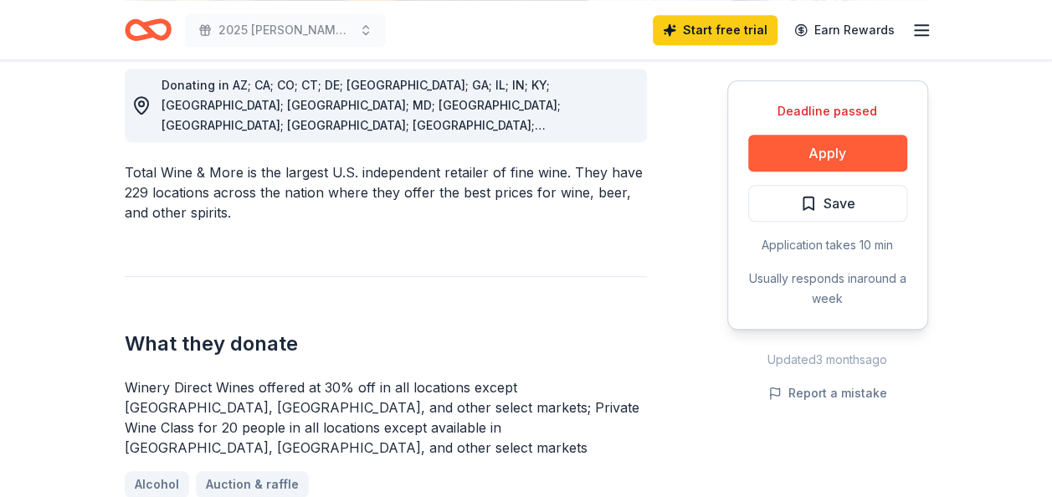
scroll to position [502, 0]
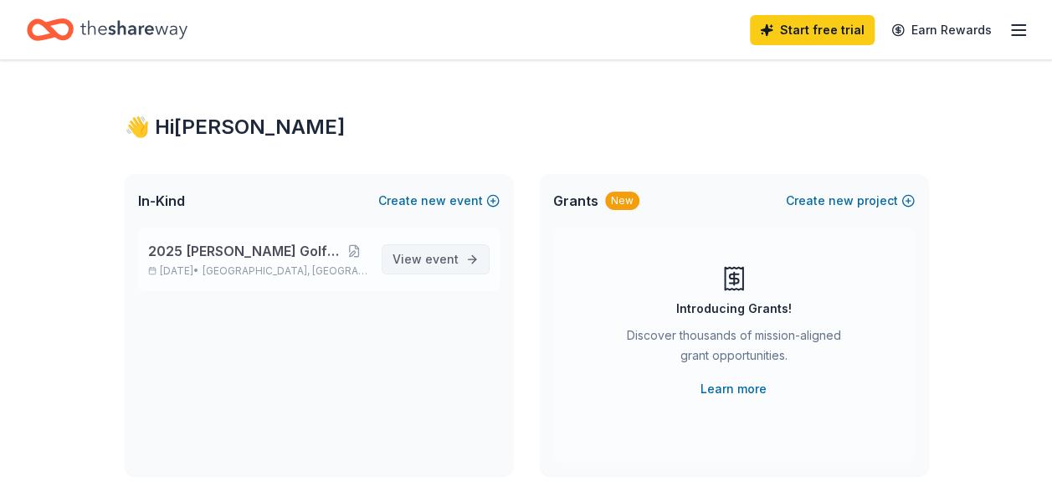
click at [441, 256] on span "event" at bounding box center [441, 259] width 33 height 14
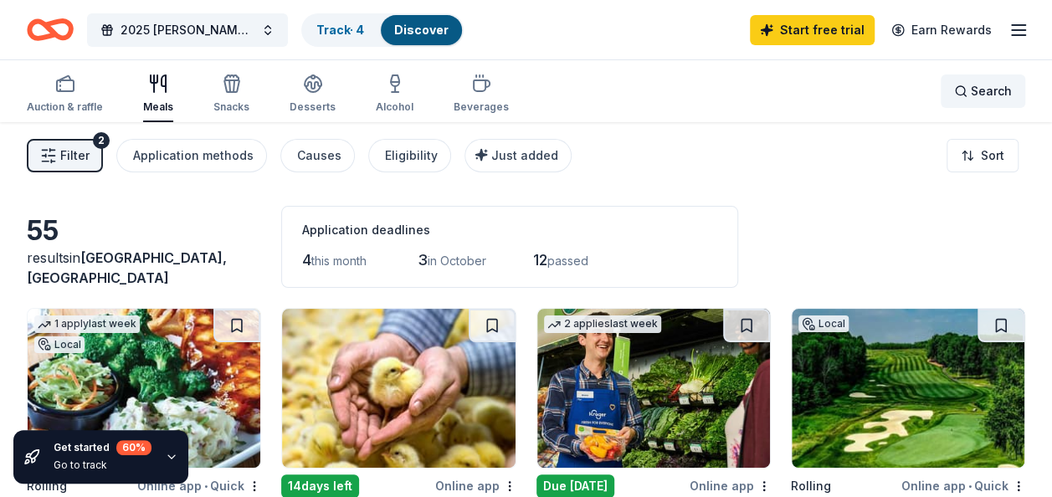
click at [982, 89] on span "Search" at bounding box center [991, 91] width 41 height 20
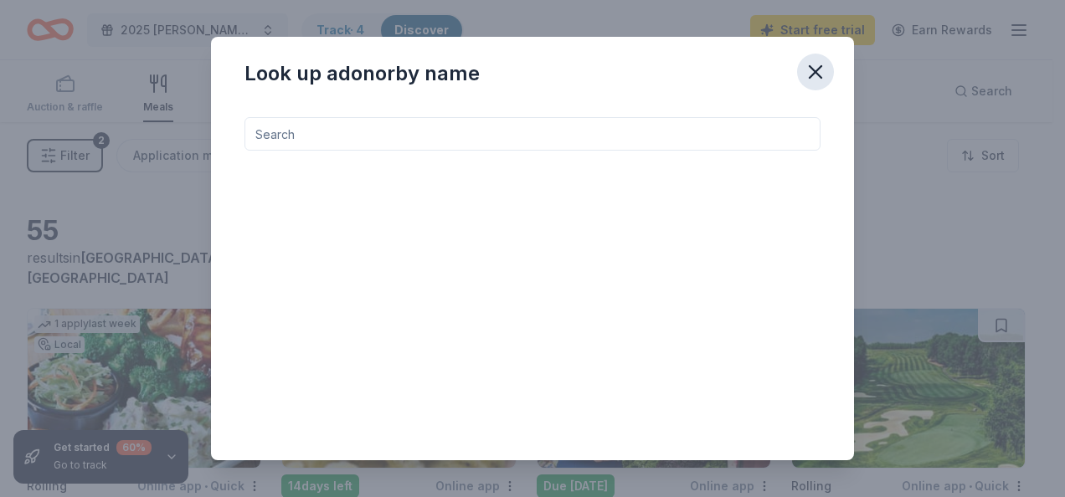
click at [809, 72] on icon "button" at bounding box center [815, 71] width 23 height 23
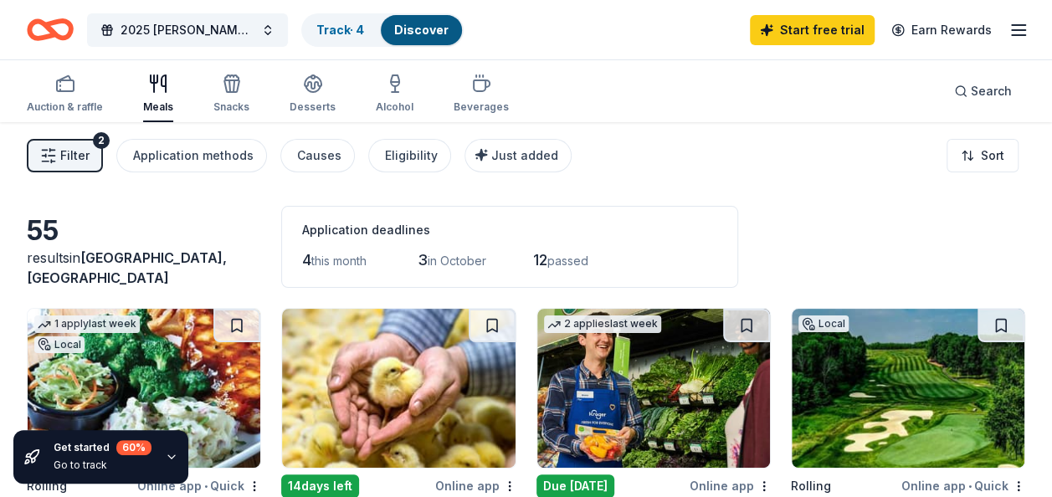
click at [1021, 27] on icon "button" at bounding box center [1019, 30] width 20 height 20
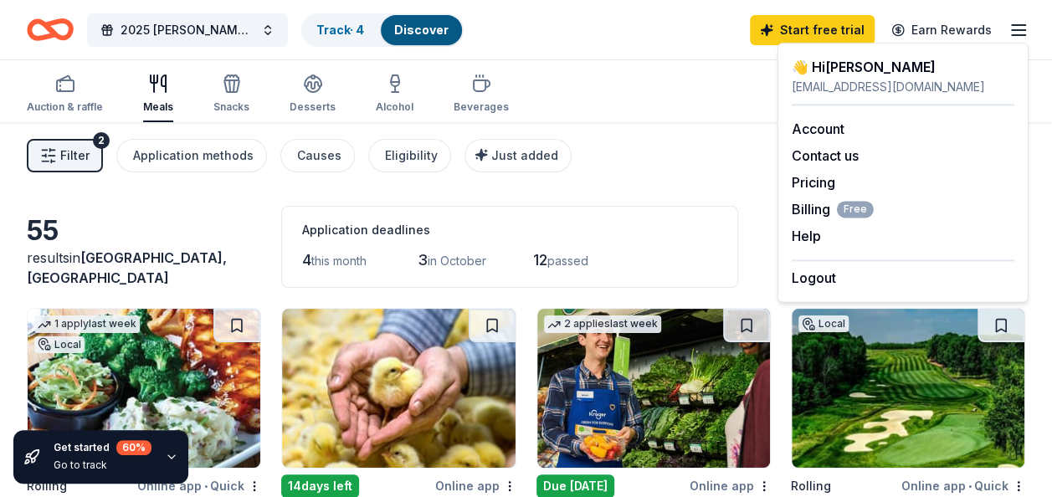
click at [613, 88] on div "Auction & raffle Meals Snacks Desserts Alcohol Beverages Search" at bounding box center [526, 91] width 999 height 62
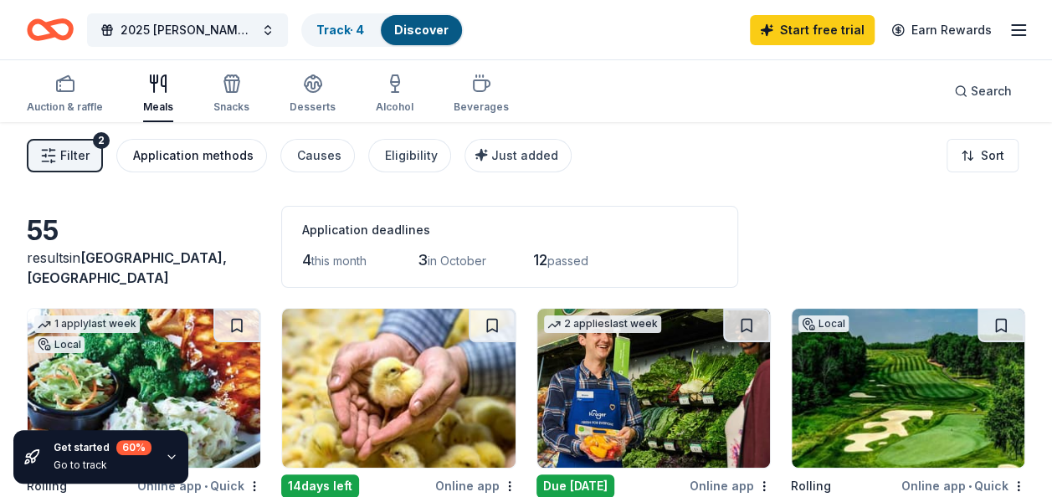
click at [193, 154] on div "Application methods" at bounding box center [193, 156] width 121 height 20
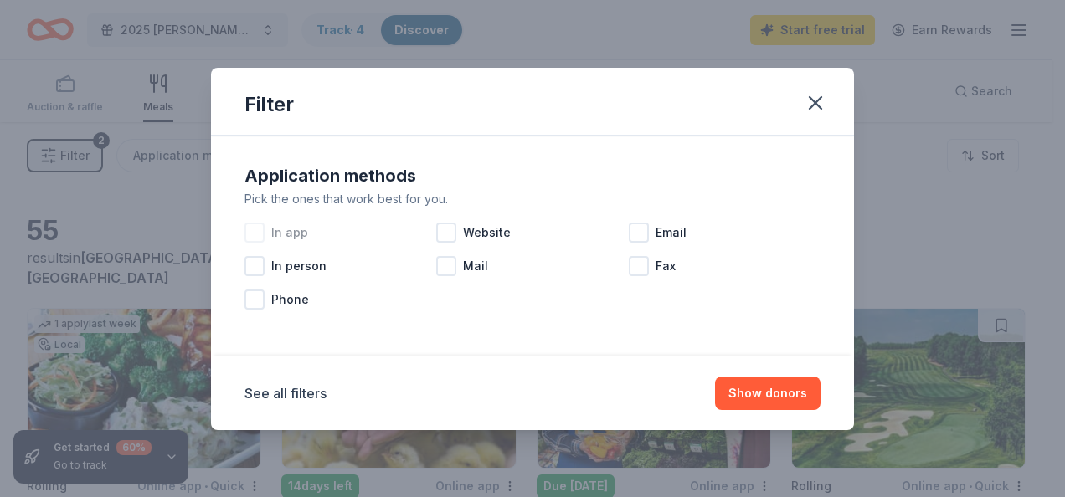
click at [254, 235] on div at bounding box center [254, 233] width 20 height 20
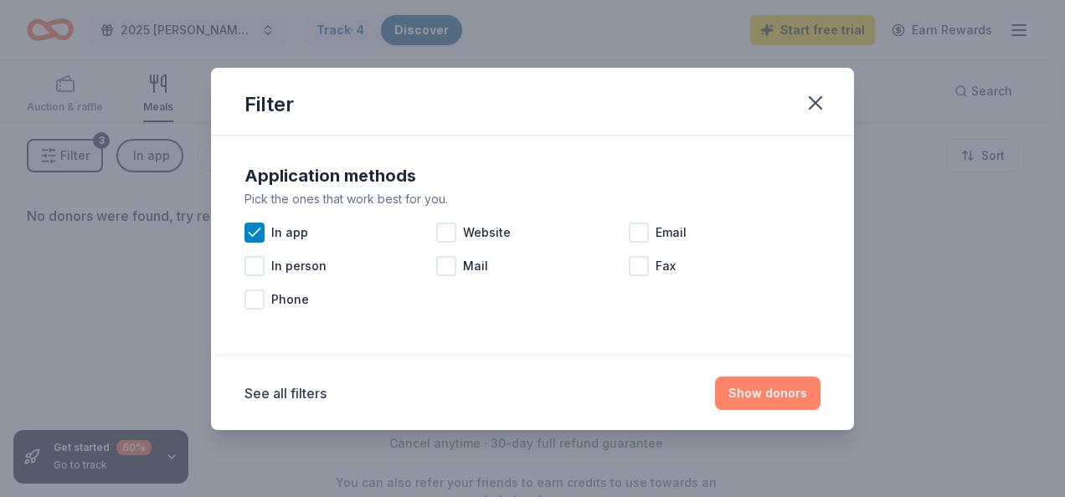
click at [762, 394] on button "Show donors" at bounding box center [767, 393] width 105 height 33
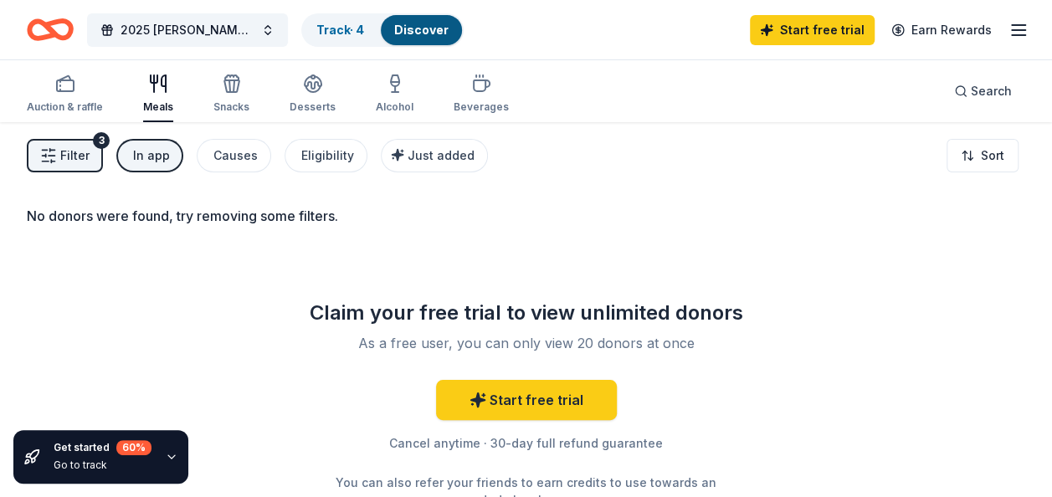
click at [144, 167] on button "In app" at bounding box center [149, 155] width 67 height 33
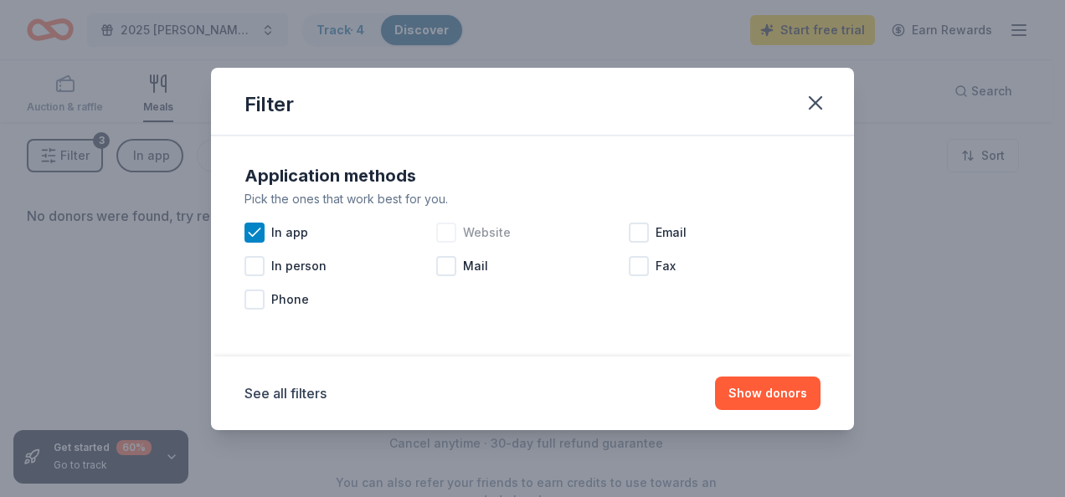
click at [445, 232] on div at bounding box center [446, 233] width 20 height 20
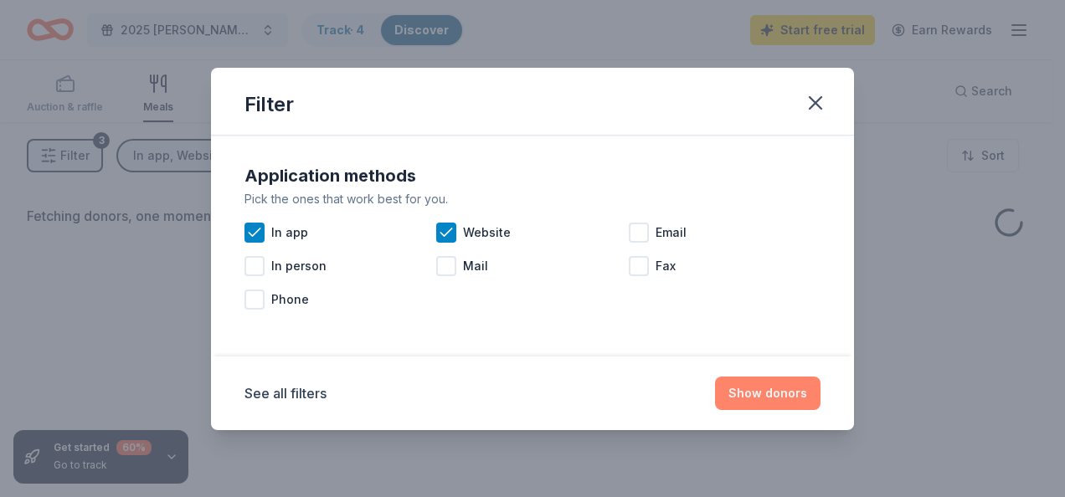
click at [761, 387] on button "Show donors" at bounding box center [767, 393] width 105 height 33
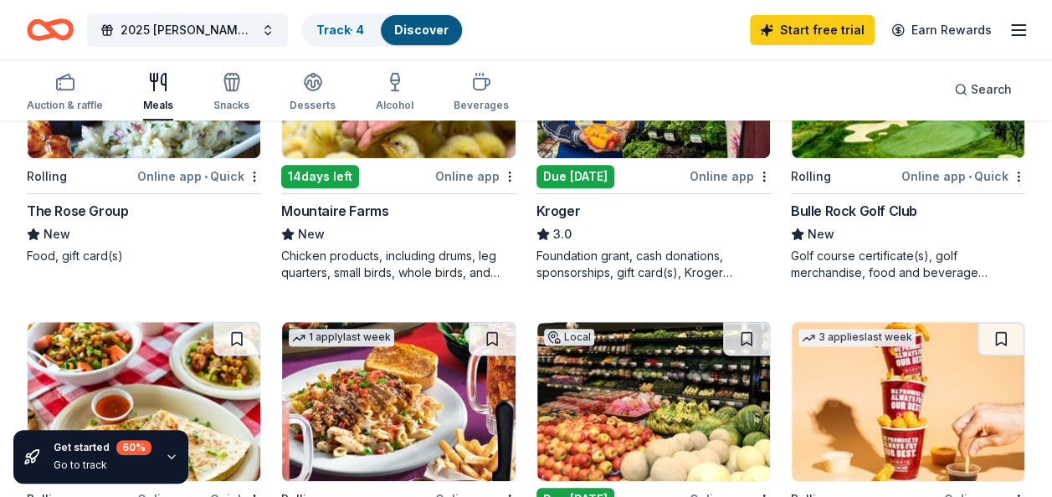
scroll to position [335, 0]
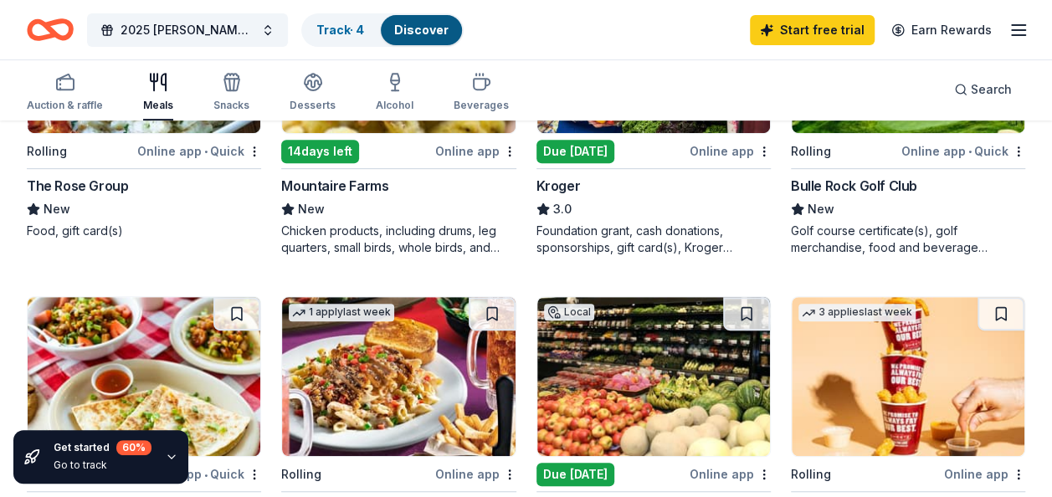
click at [864, 185] on div "Bulle Rock Golf Club" at bounding box center [854, 186] width 126 height 20
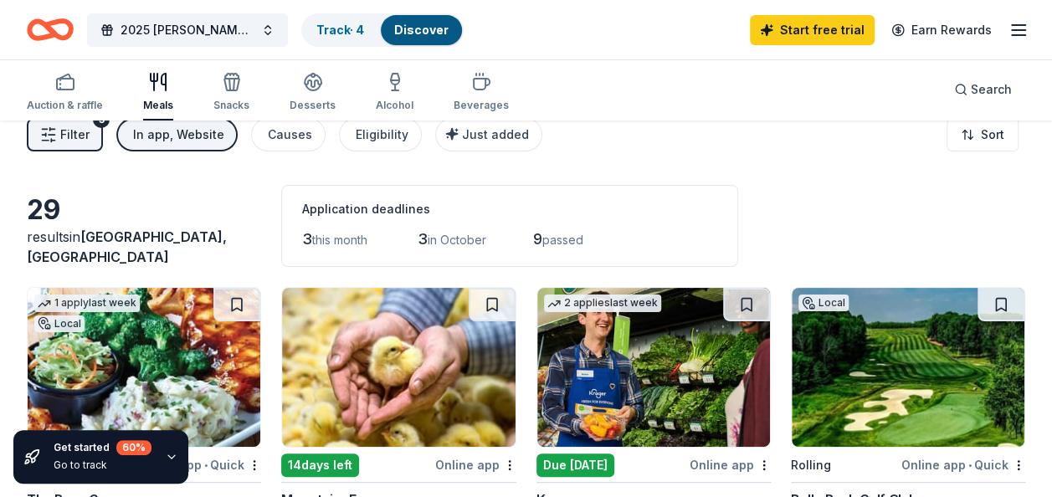
scroll to position [0, 0]
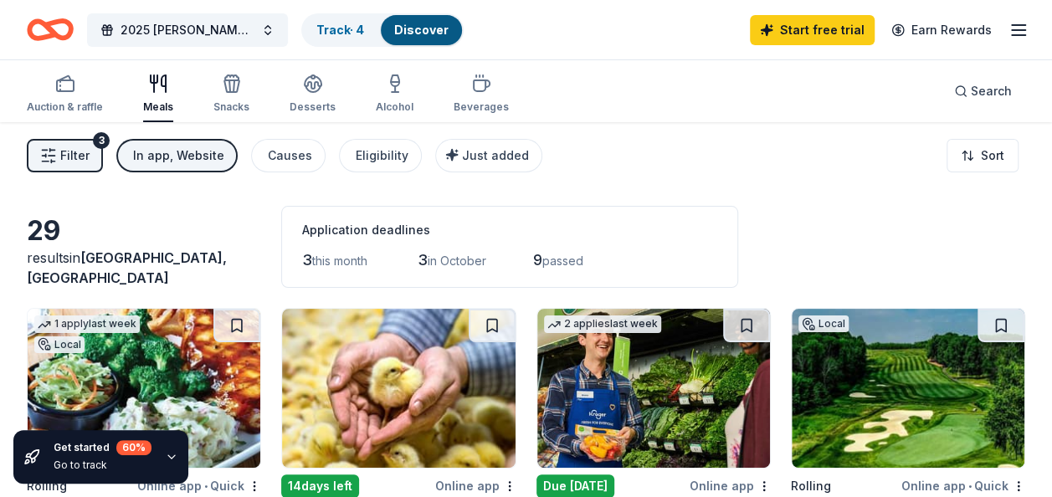
click at [174, 159] on div "In app, Website" at bounding box center [178, 156] width 91 height 20
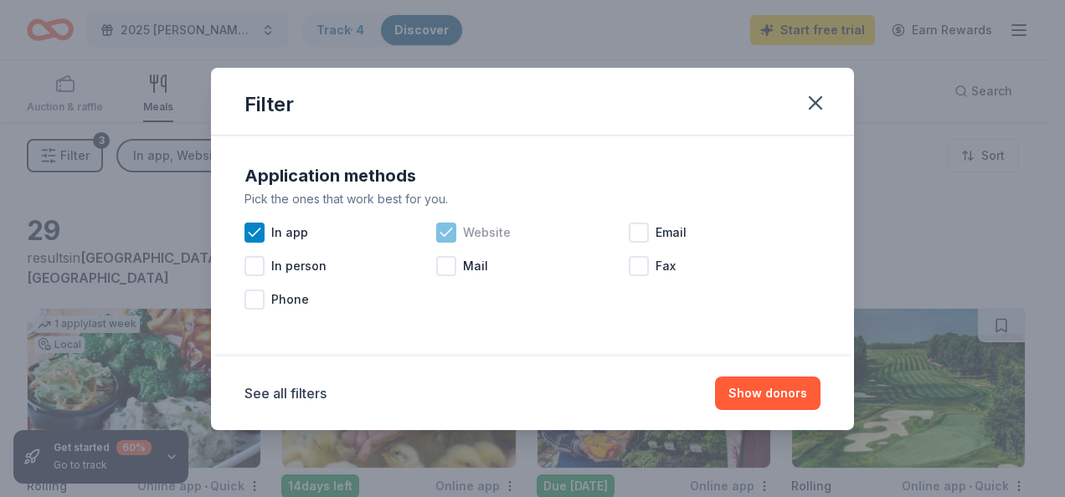
click at [439, 231] on icon at bounding box center [446, 232] width 17 height 17
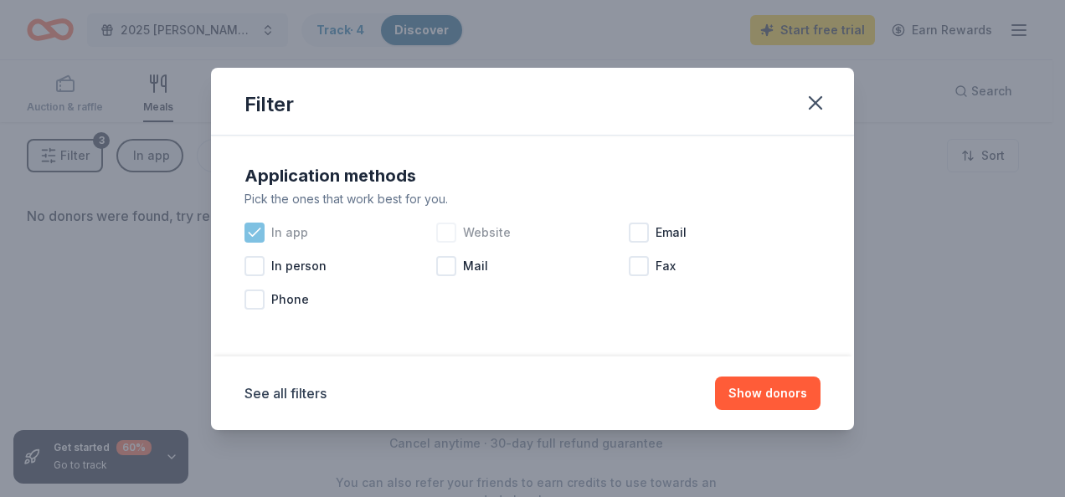
click at [254, 235] on icon at bounding box center [254, 232] width 17 height 17
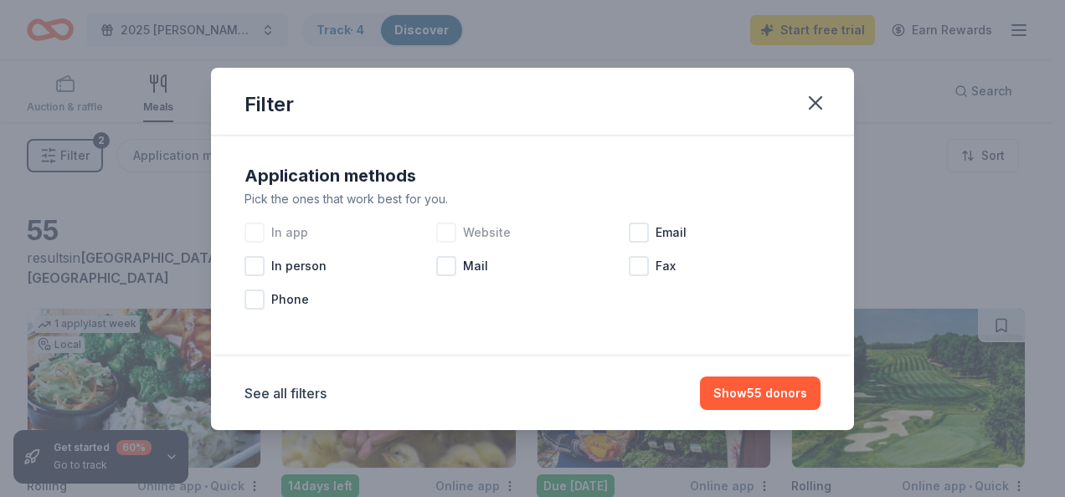
click at [447, 237] on div at bounding box center [446, 233] width 20 height 20
click at [636, 229] on div at bounding box center [639, 233] width 20 height 20
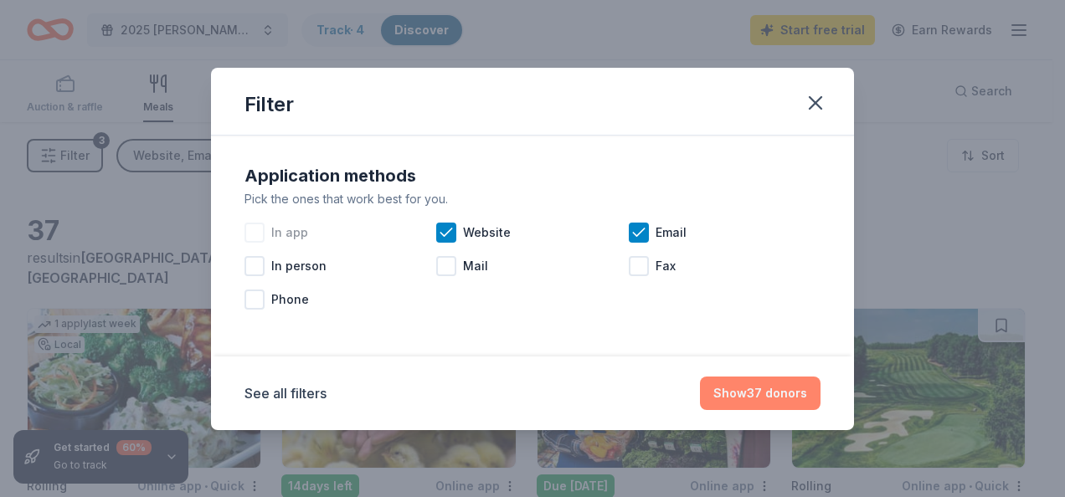
click at [750, 389] on button "Show 37 donors" at bounding box center [760, 393] width 121 height 33
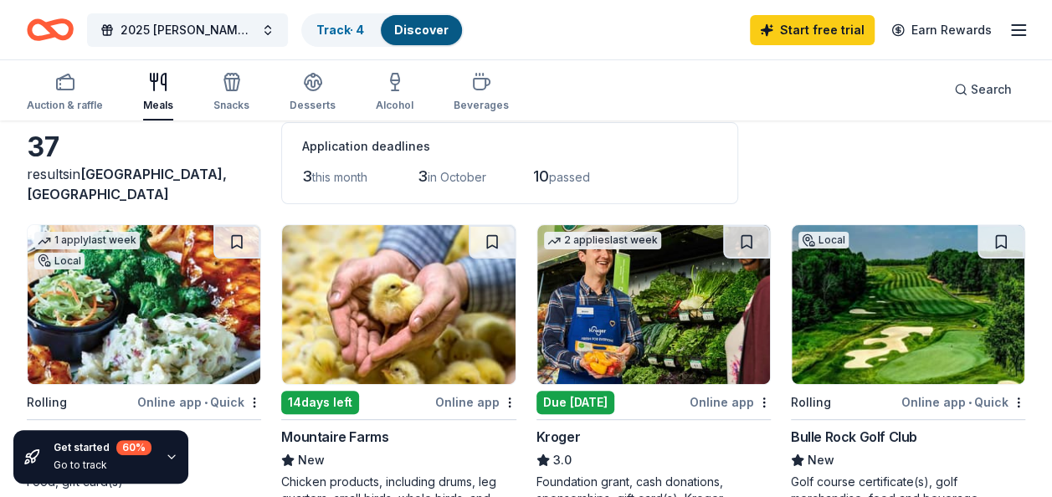
scroll to position [84, 0]
click at [981, 85] on span "Search" at bounding box center [991, 90] width 41 height 20
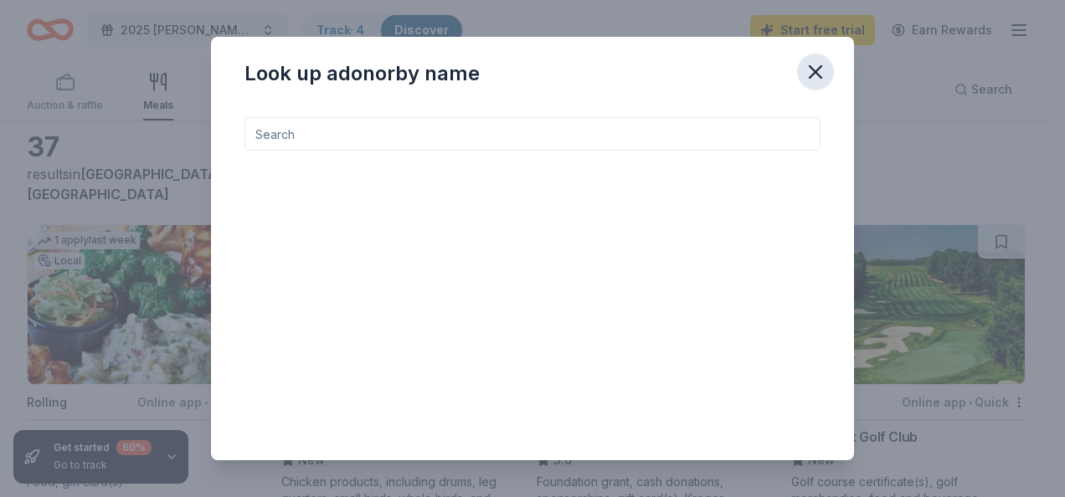
click at [812, 72] on icon "button" at bounding box center [815, 71] width 23 height 23
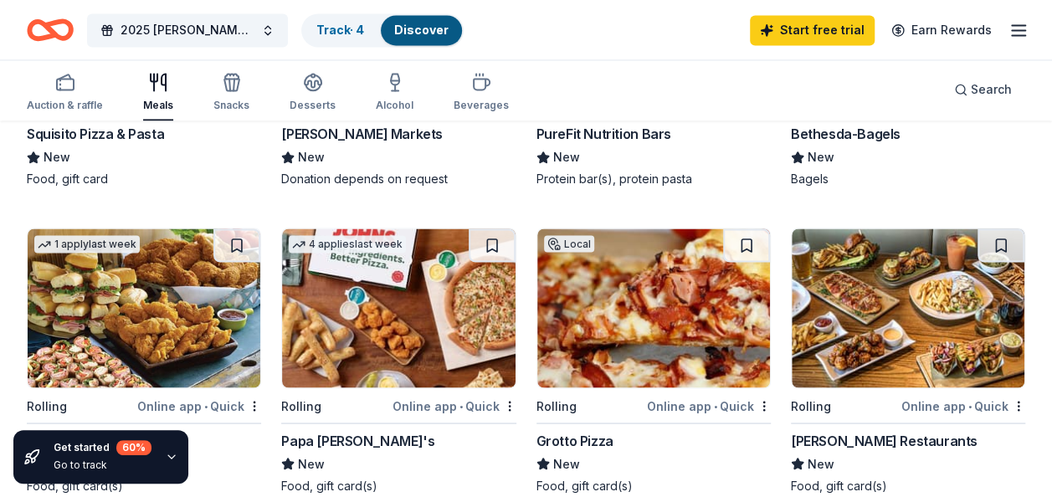
scroll to position [1339, 0]
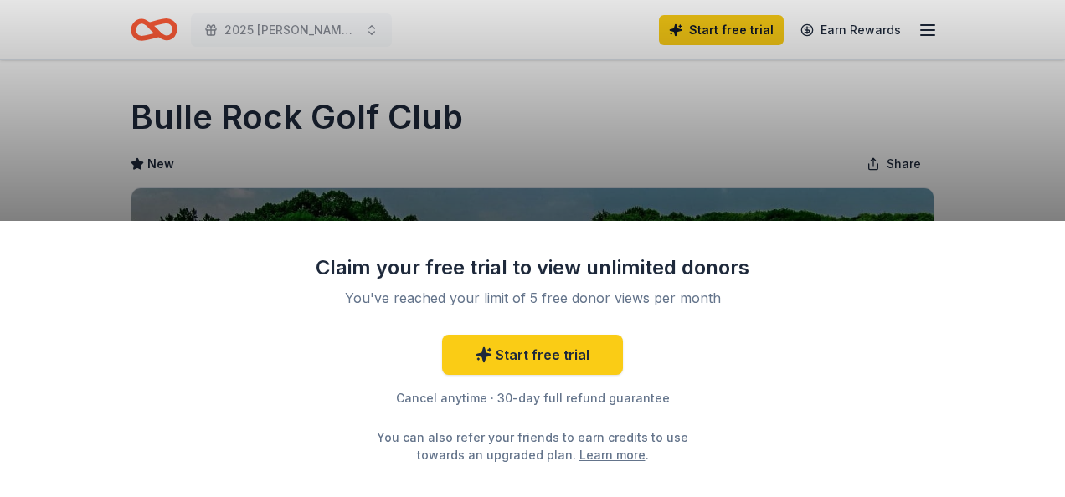
click at [498, 110] on div "Claim your free trial to view unlimited donors You've reached your limit of 5 f…" at bounding box center [532, 248] width 1065 height 497
